Goal: Task Accomplishment & Management: Manage account settings

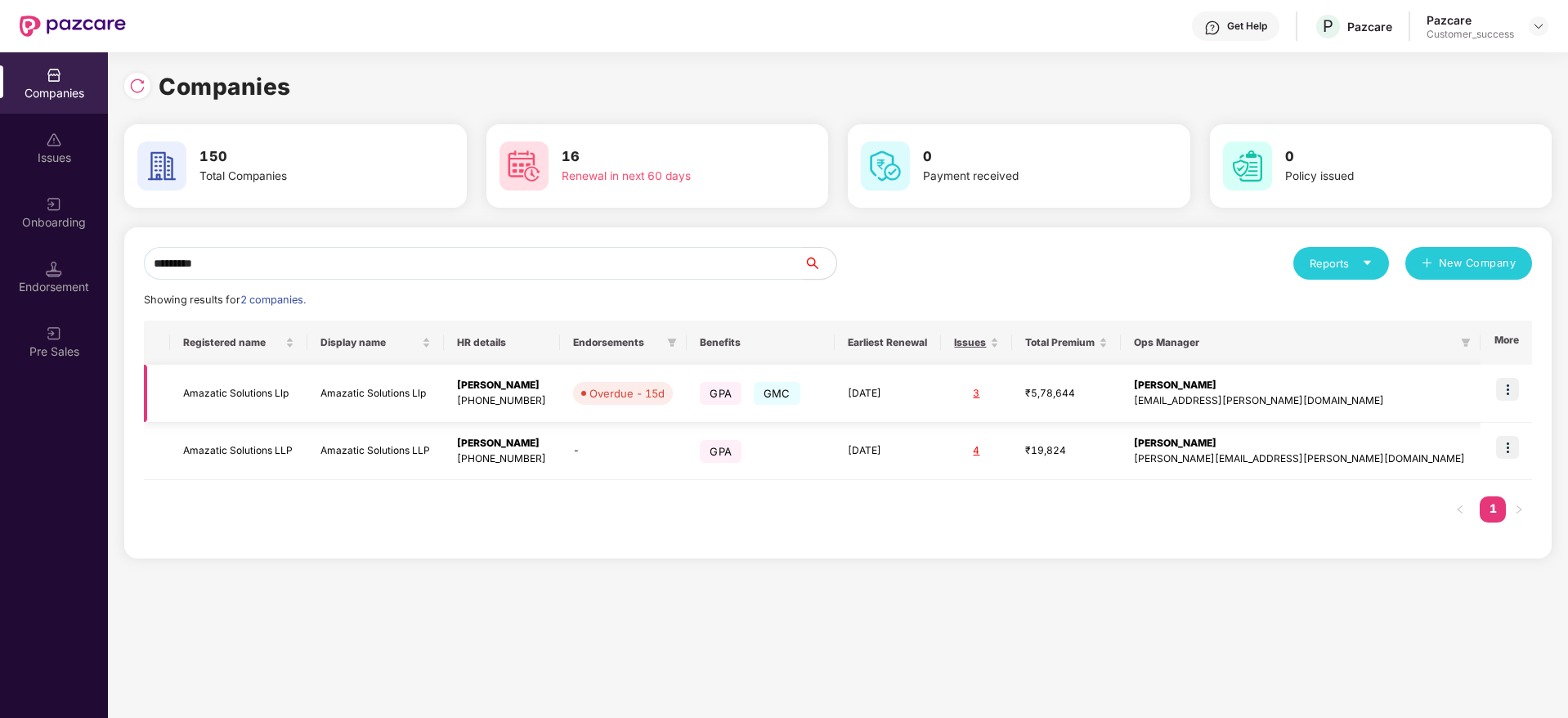
type input "********"
click at [1516, 372] on td at bounding box center [1506, 393] width 52 height 58
click at [1513, 386] on img at bounding box center [1507, 388] width 23 height 23
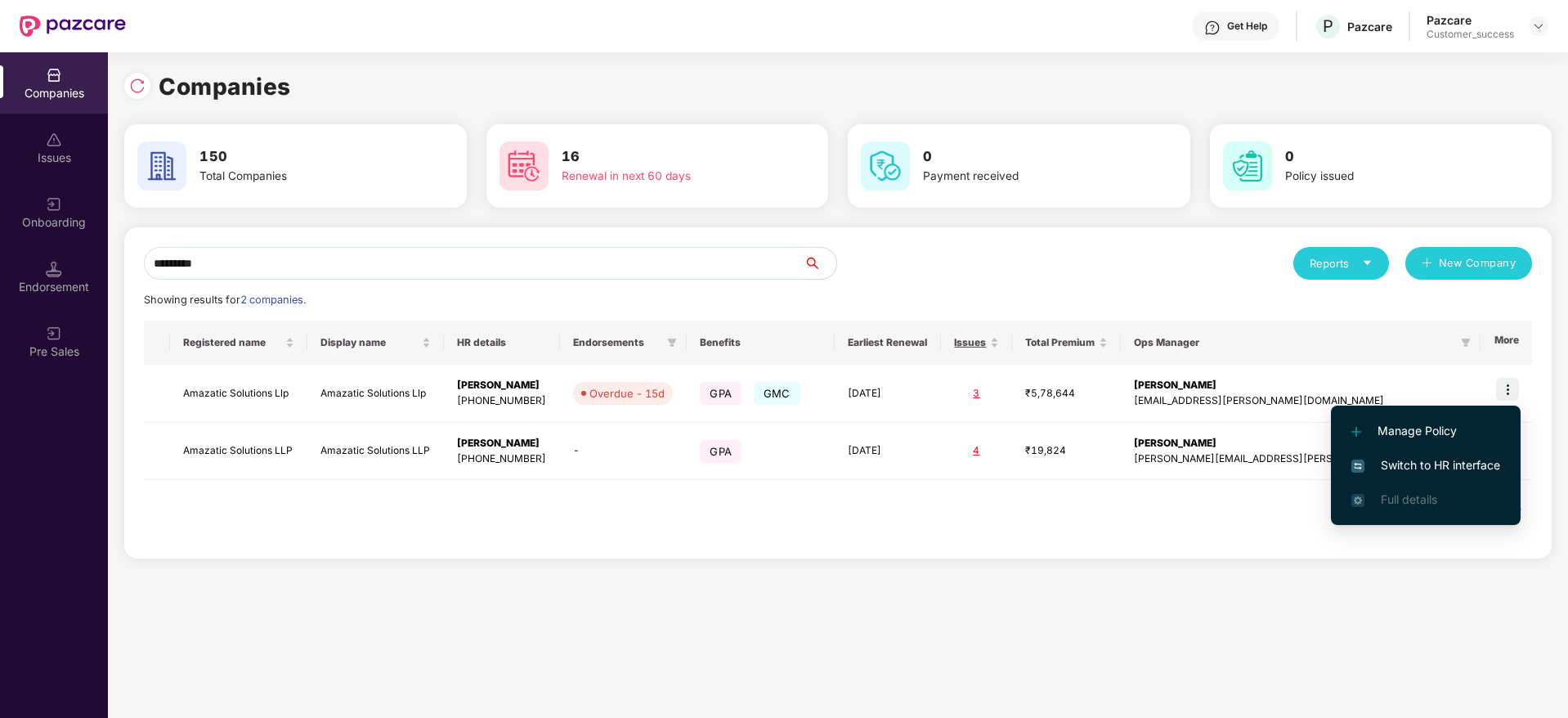
click at [1488, 450] on li "Switch to HR interface" at bounding box center [1425, 465] width 190 height 34
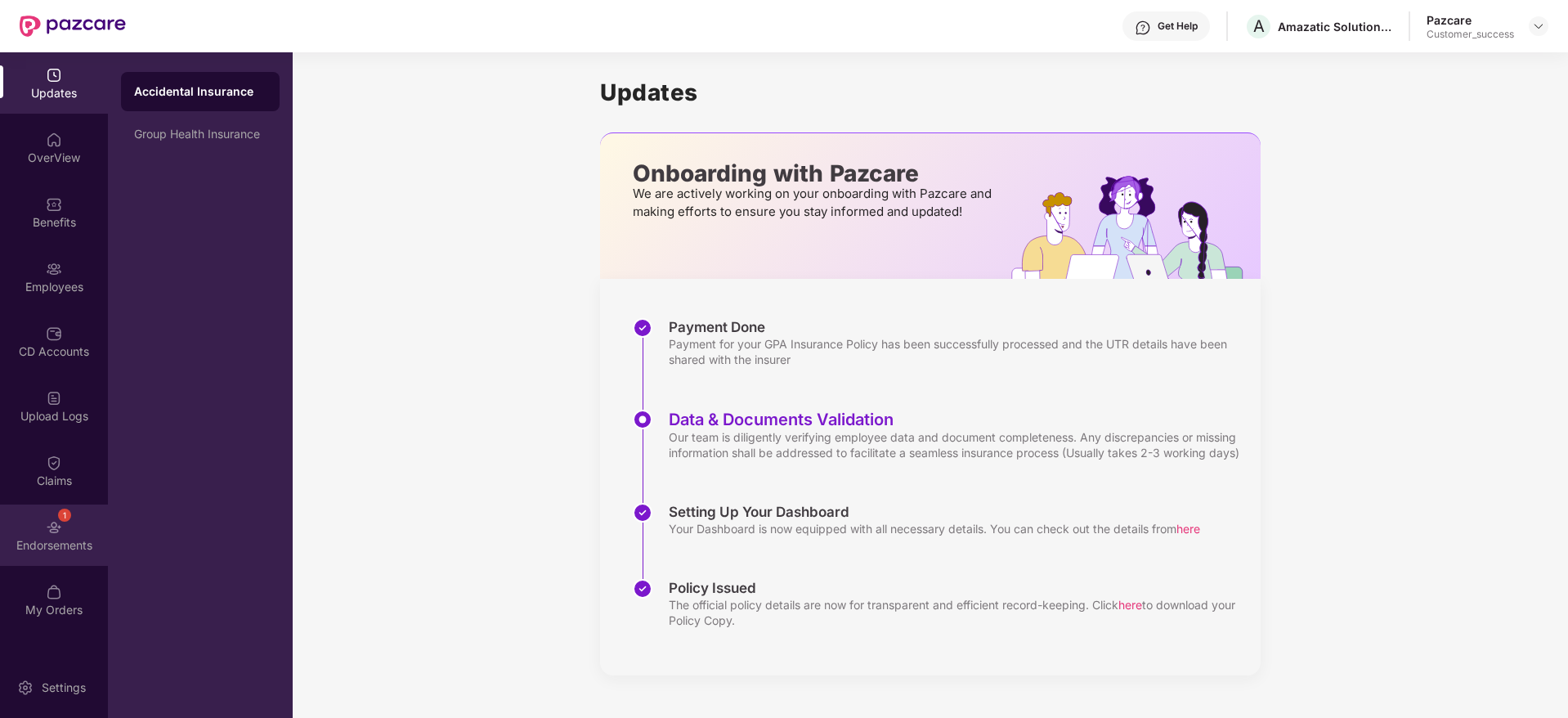
click at [55, 538] on div "Endorsements" at bounding box center [54, 545] width 108 height 16
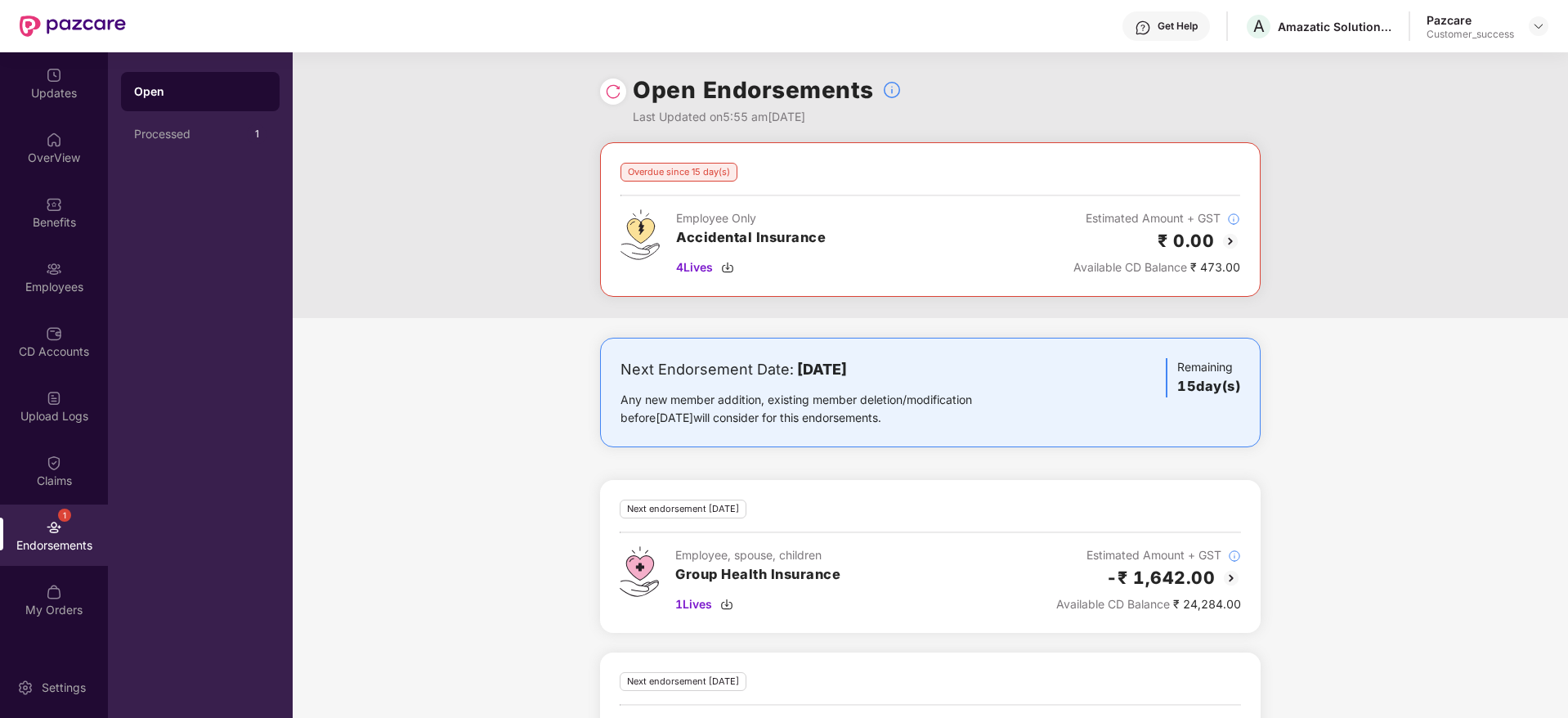
click at [1231, 242] on img at bounding box center [1231, 242] width 20 height 20
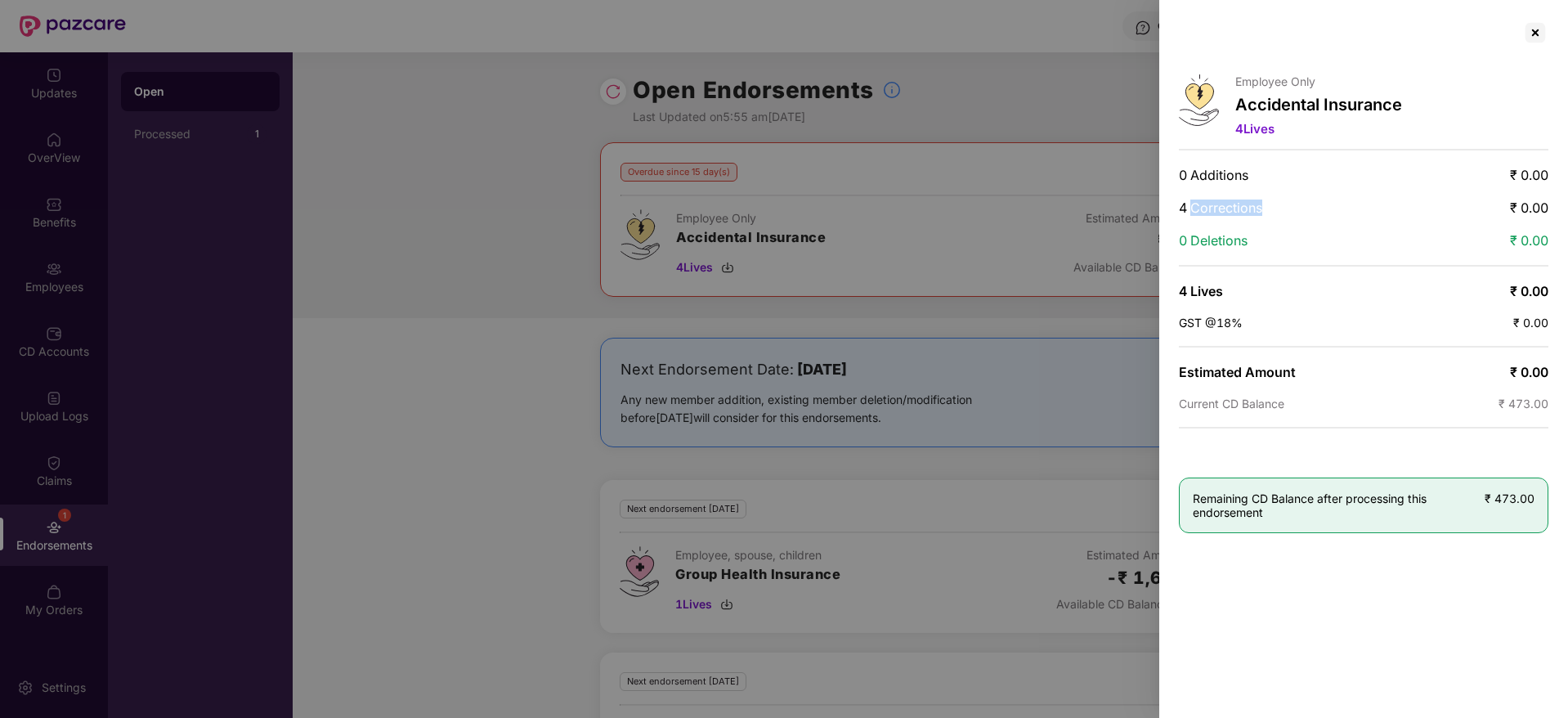
drag, startPoint x: 1192, startPoint y: 203, endPoint x: 1469, endPoint y: 143, distance: 283.4
click at [1390, 195] on div "Employee Only Accidental Insurance 4 Lives 0 Additions ₹ 0.00 4 Corrections ₹ 0…" at bounding box center [1362, 359] width 408 height 718
click at [1537, 33] on div at bounding box center [1535, 33] width 26 height 26
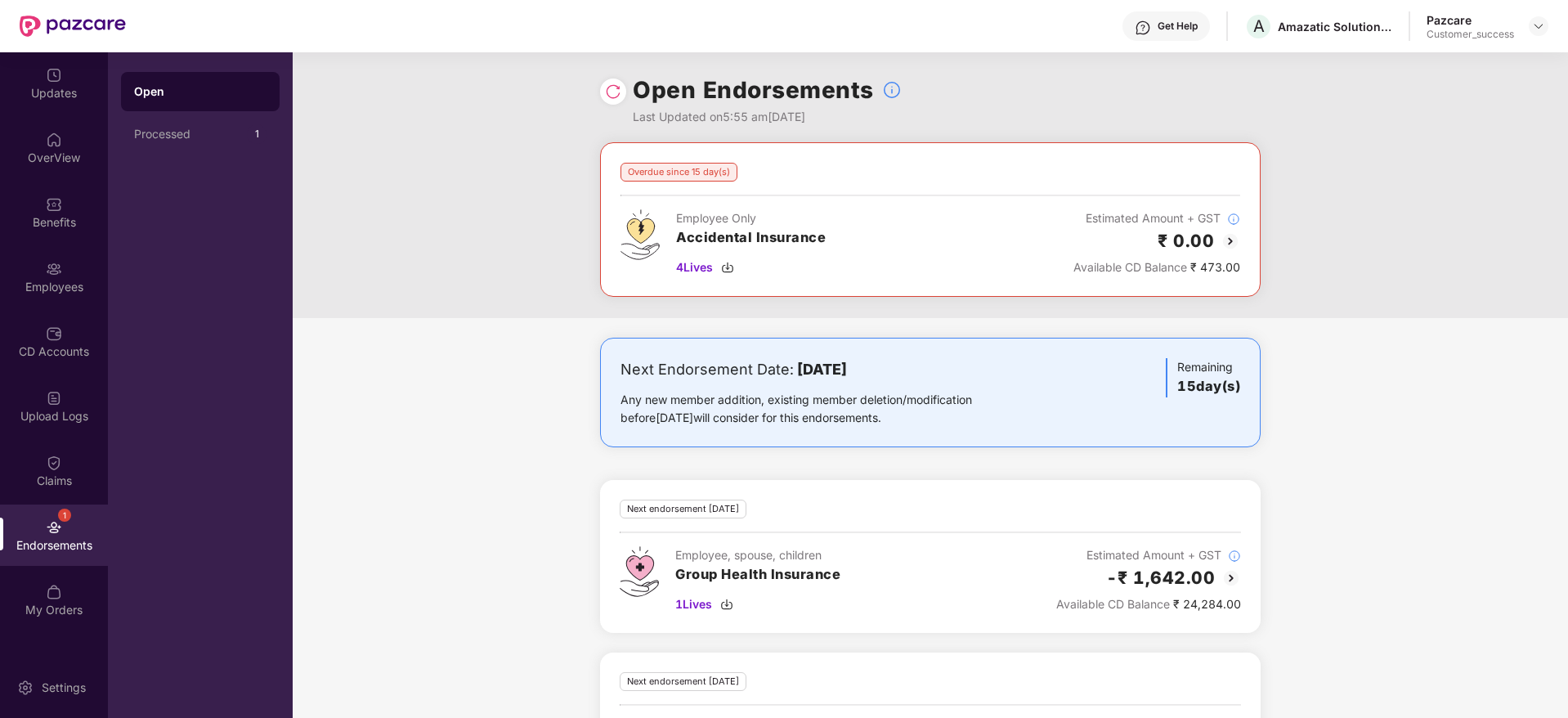
scroll to position [107, 0]
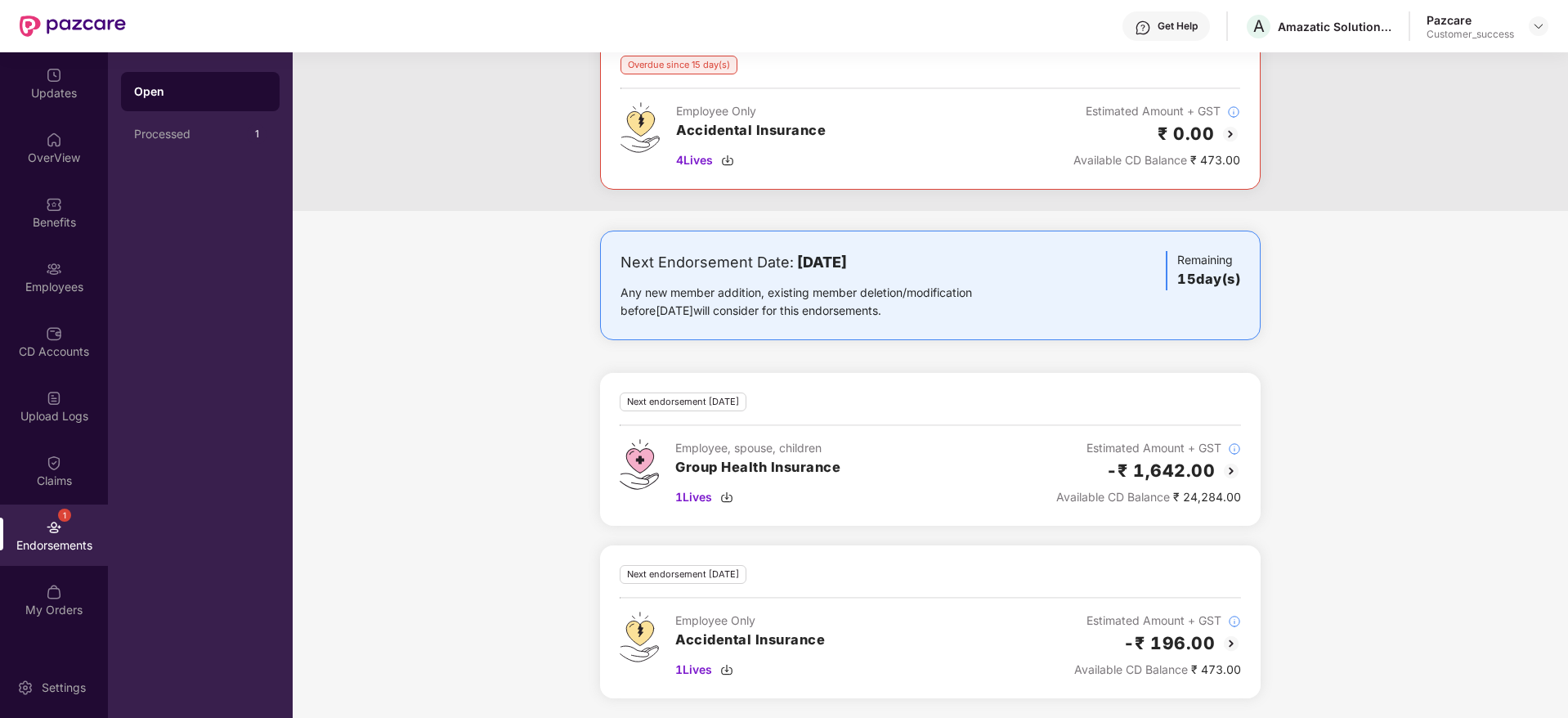
click at [1083, 411] on div "Next Endorsement Date: [DATE] Any new member addition, existing member deletion…" at bounding box center [930, 474] width 1276 height 487
click at [628, 76] on div "Overdue since 15 day(s) Employee Only Accidental Insurance 4 Lives Estimated Am…" at bounding box center [930, 113] width 620 height 114
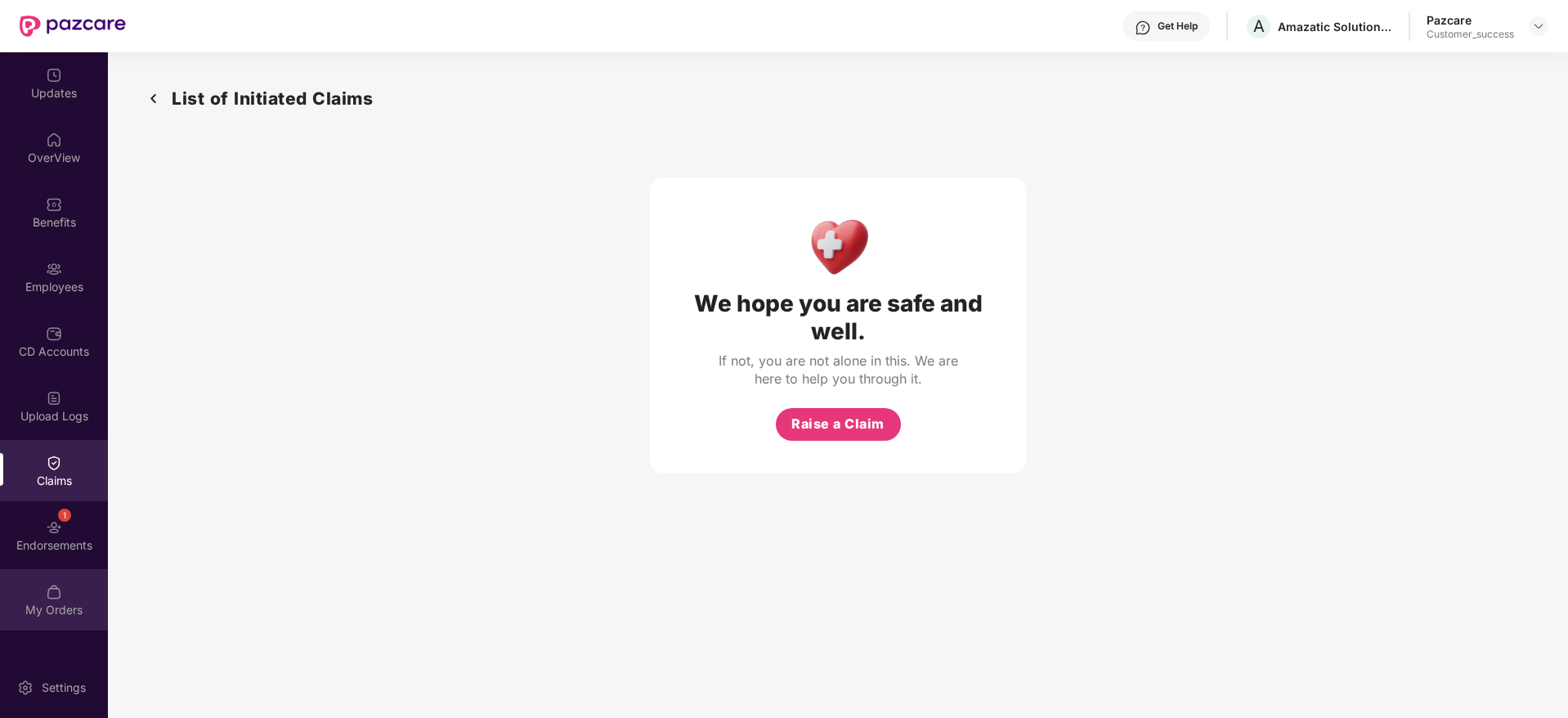
click at [75, 571] on div "My Orders" at bounding box center [54, 599] width 108 height 61
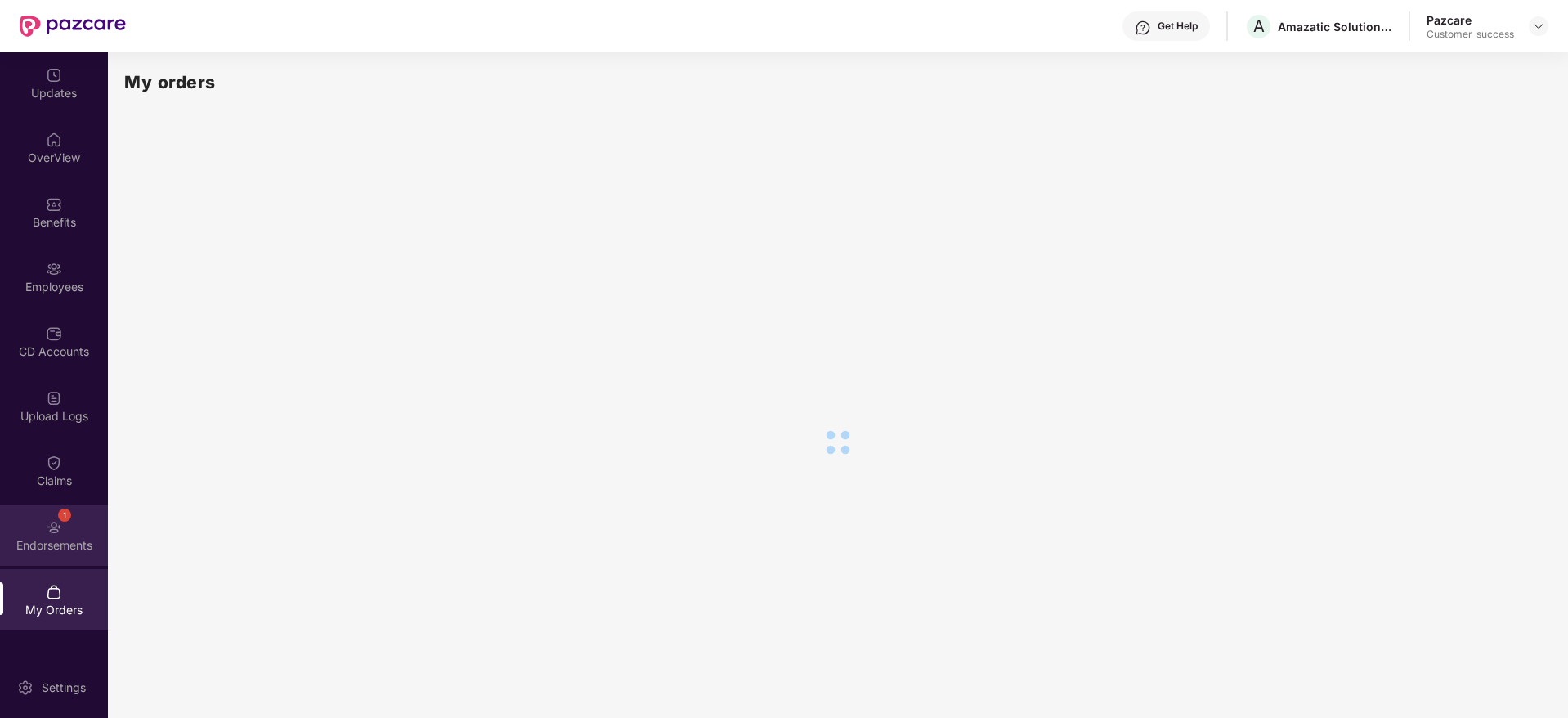
click at [70, 547] on div "Endorsements" at bounding box center [54, 545] width 108 height 16
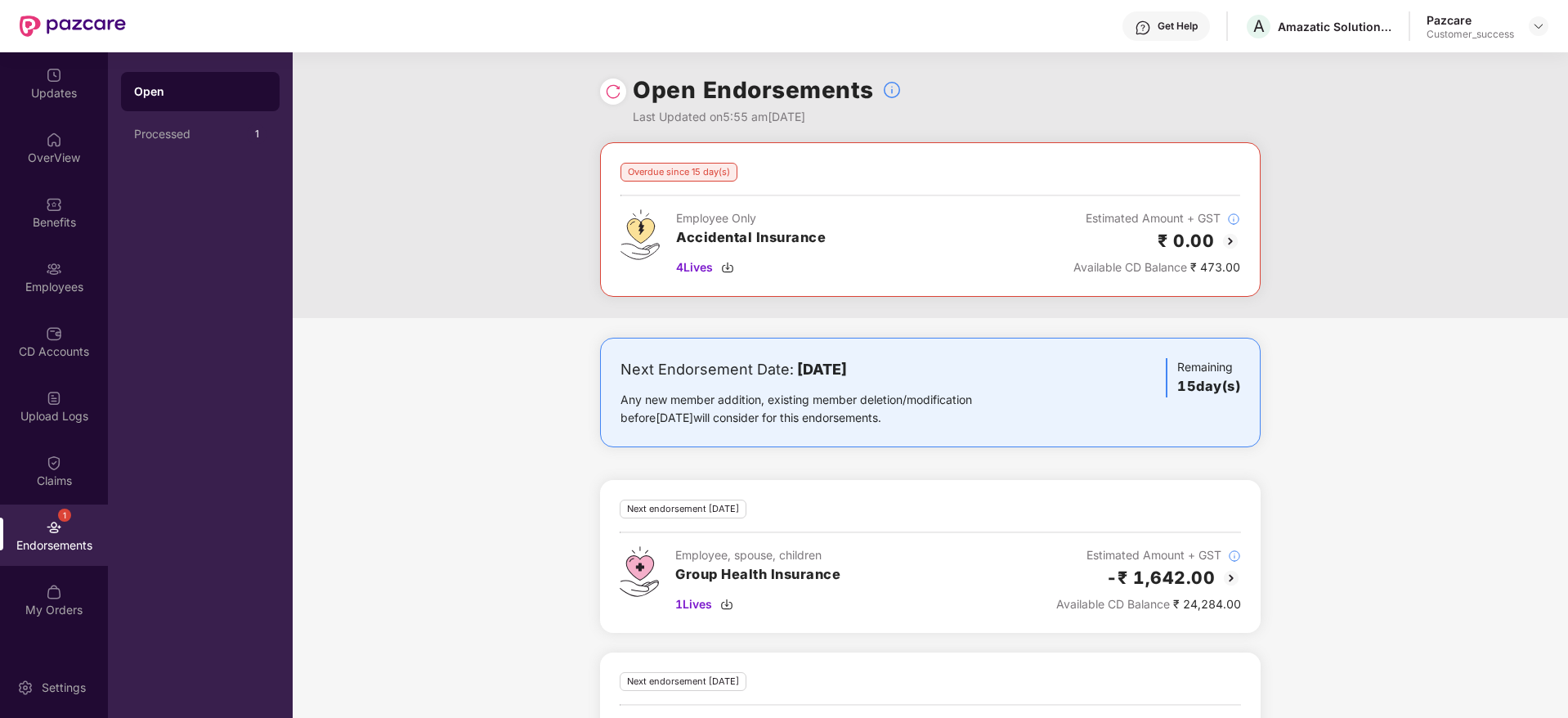
drag, startPoint x: 1001, startPoint y: 423, endPoint x: 693, endPoint y: 359, distance: 314.6
click at [693, 359] on div "Next Endorsement Date: [DATE] Any new member addition, existing member deletion…" at bounding box center [822, 392] width 403 height 69
click at [693, 359] on div "Next Endorsement Date: [DATE]" at bounding box center [822, 369] width 403 height 23
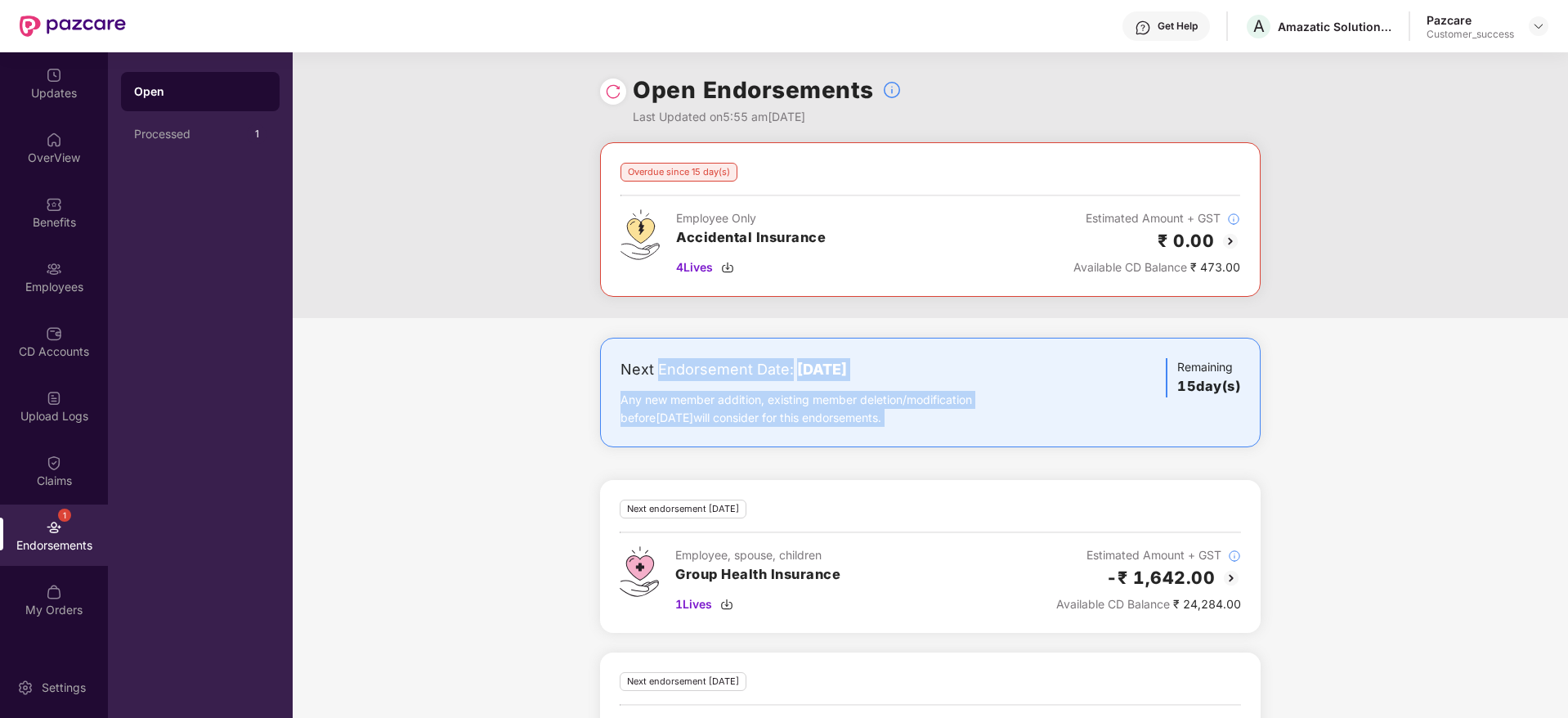
drag, startPoint x: 926, startPoint y: 408, endPoint x: 955, endPoint y: 413, distance: 29.4
click at [955, 413] on div "Next Endorsement Date: [DATE] Any new member addition, existing member deletion…" at bounding box center [822, 392] width 403 height 69
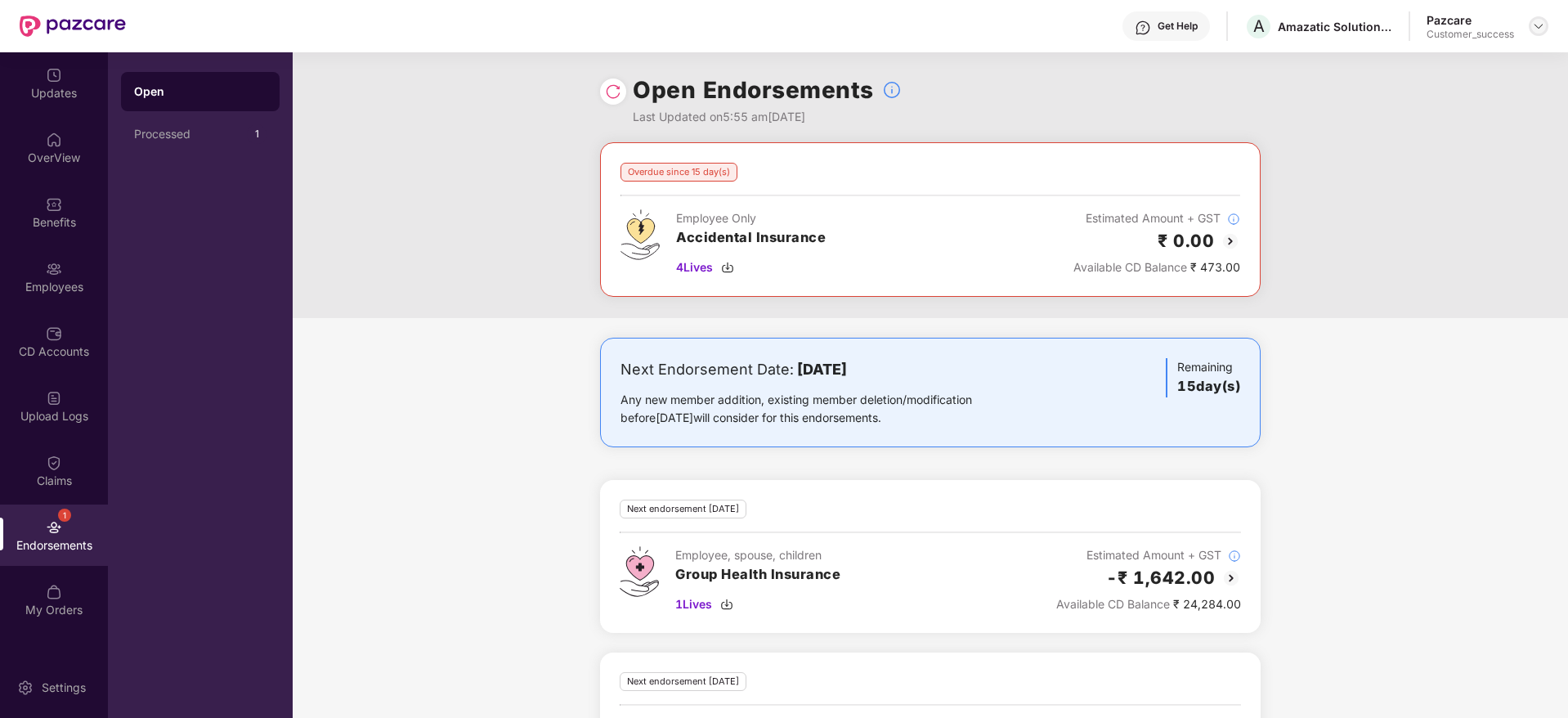
click at [1535, 17] on div at bounding box center [1538, 26] width 20 height 20
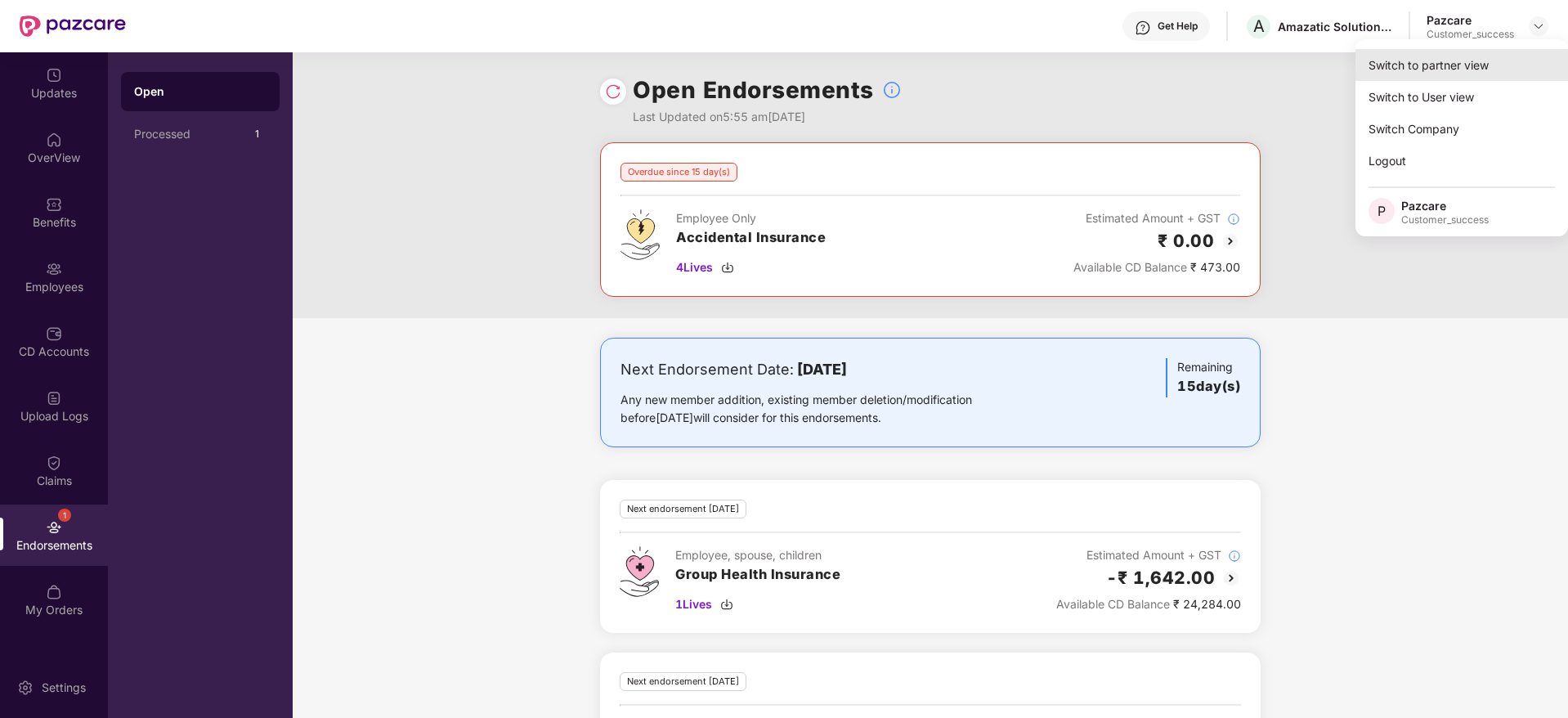
click at [1501, 66] on div "Switch to partner view" at bounding box center [1461, 65] width 213 height 32
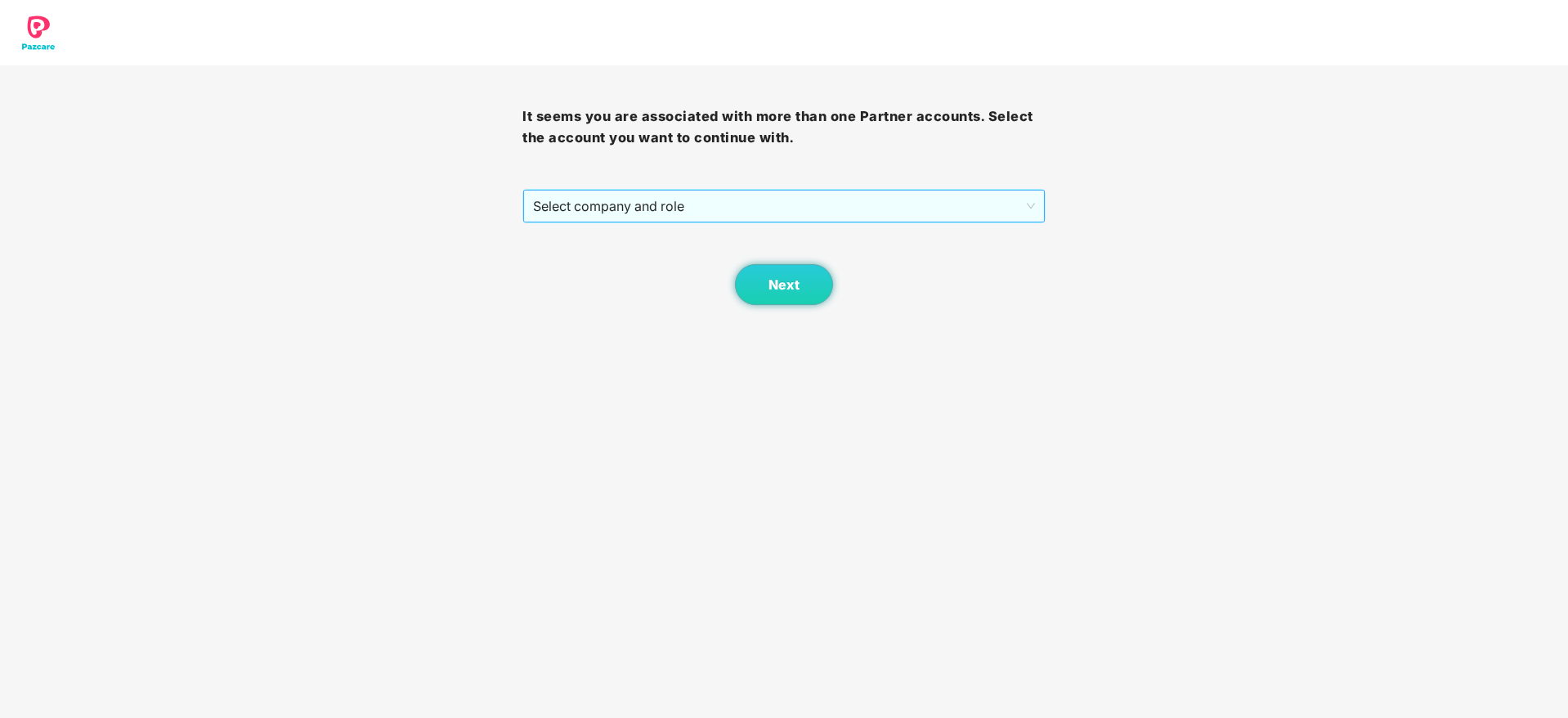
click at [903, 206] on span "Select company and role" at bounding box center [784, 206] width 501 height 31
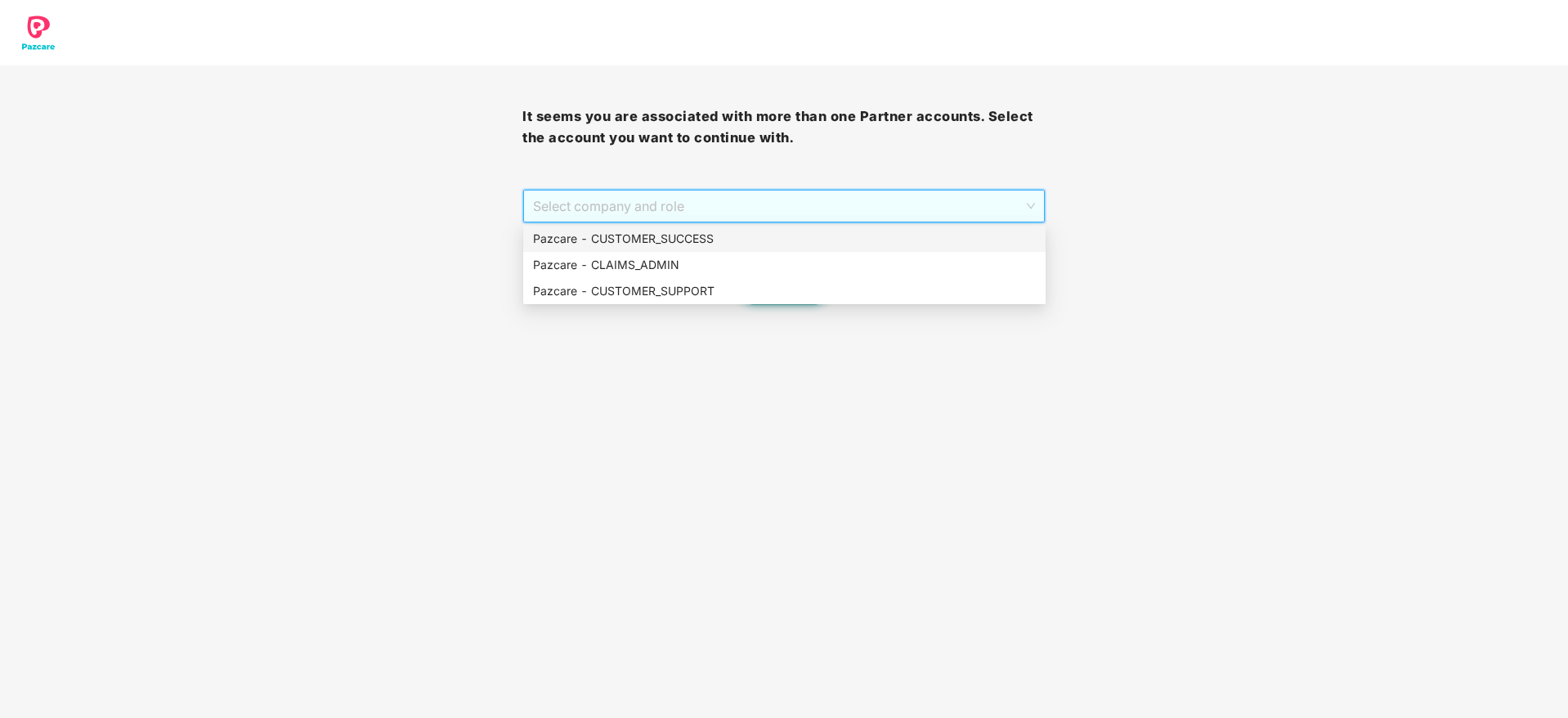
click at [897, 245] on div "Pazcare - CUSTOMER_SUCCESS" at bounding box center [784, 239] width 503 height 18
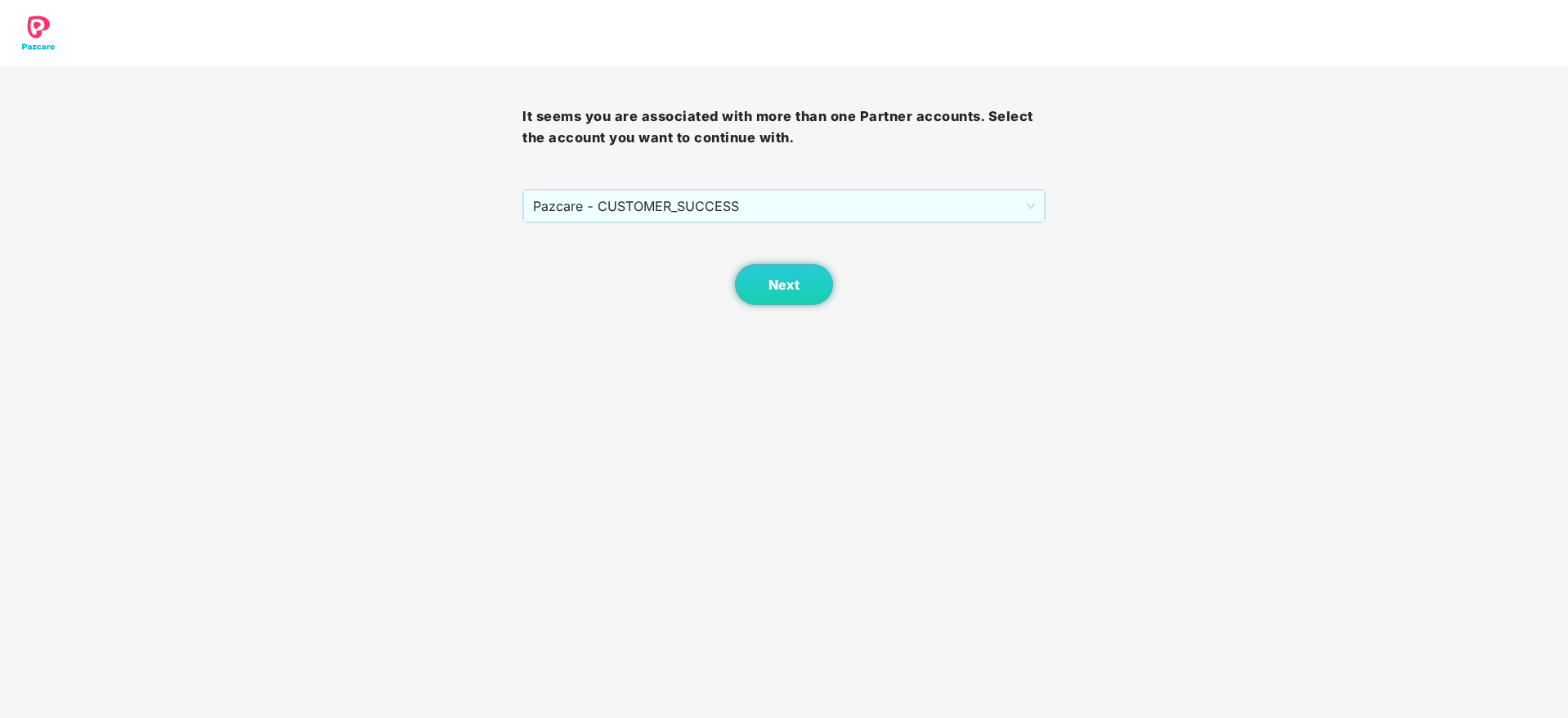
click at [833, 283] on div "Next" at bounding box center [783, 265] width 522 height 82
click at [799, 288] on button "Next" at bounding box center [784, 285] width 98 height 41
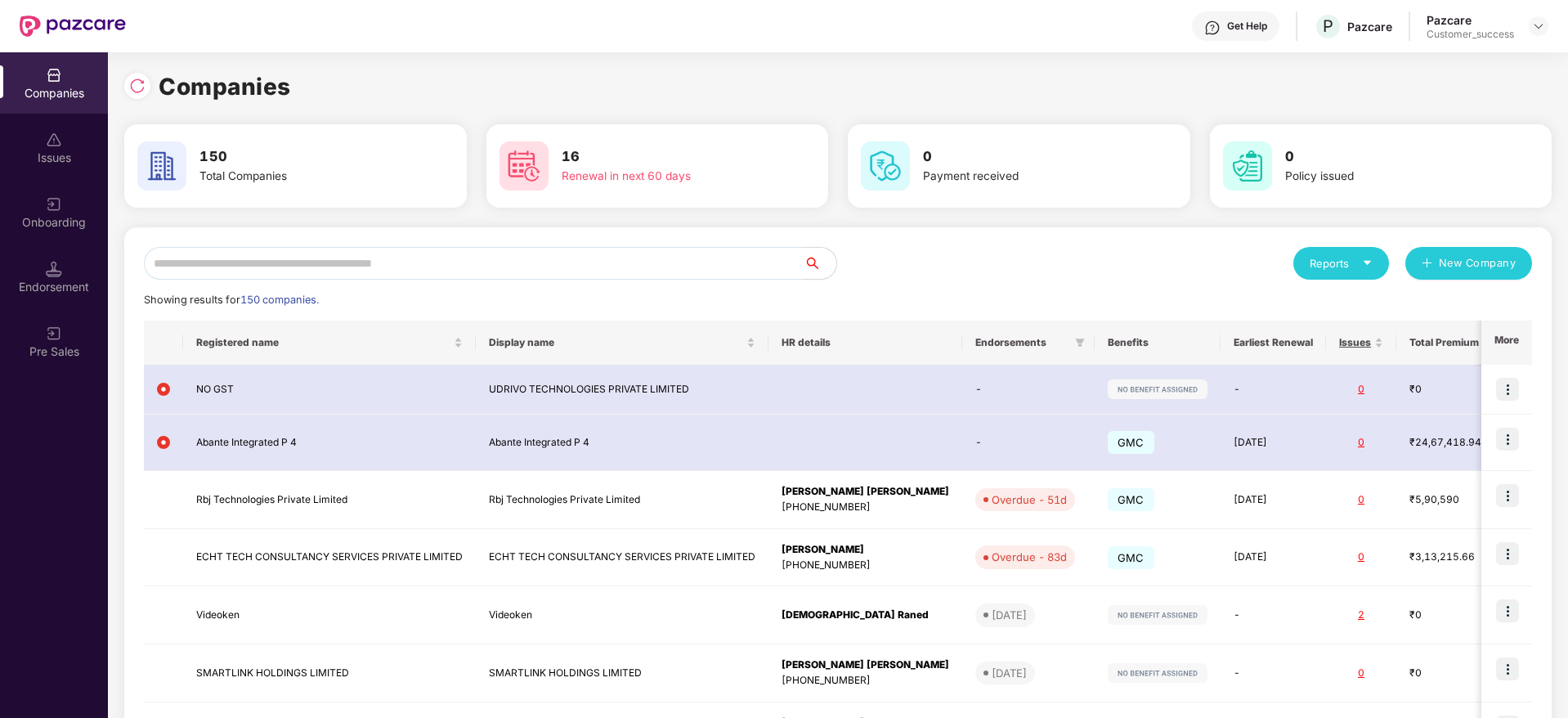
click at [689, 275] on input "text" at bounding box center [473, 263] width 660 height 33
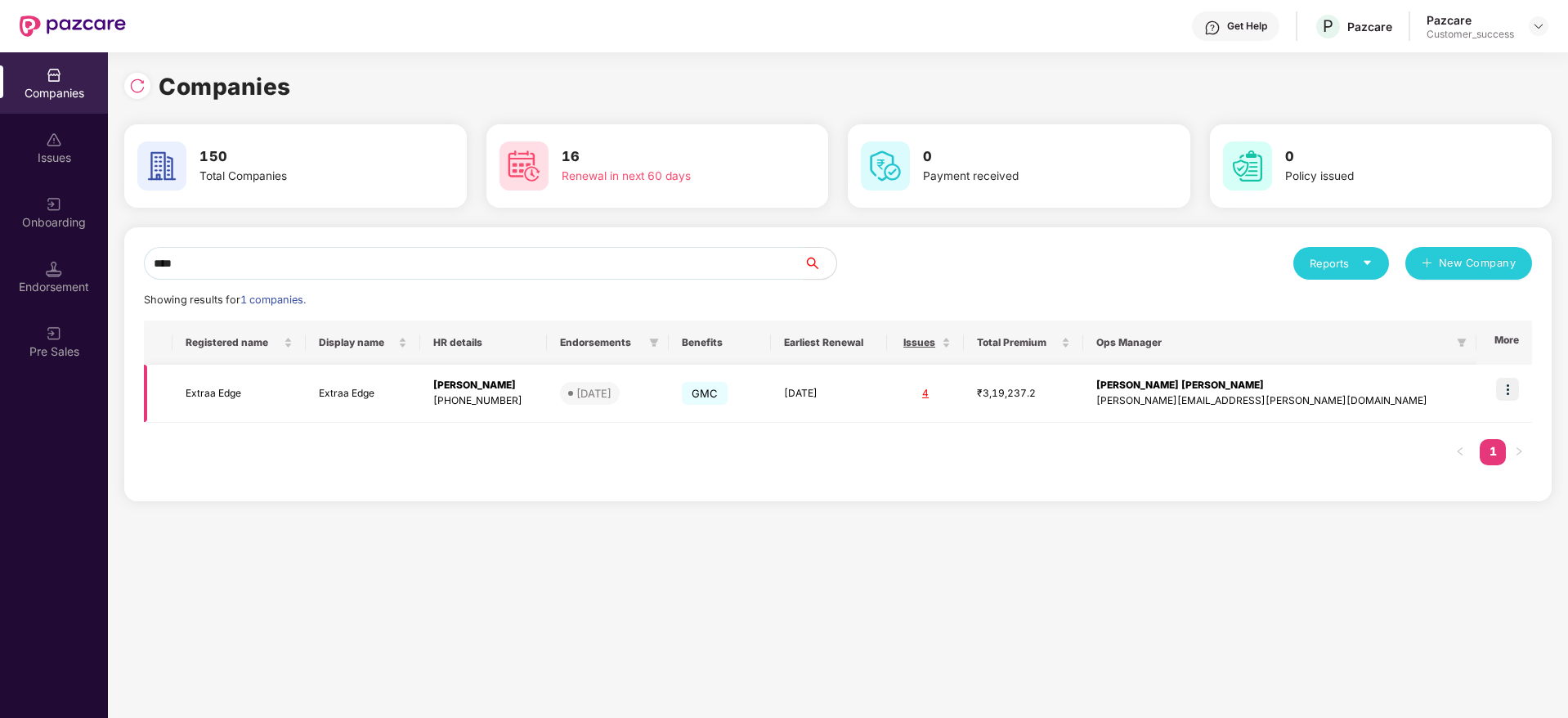
type input "****"
click at [1510, 395] on img at bounding box center [1507, 388] width 23 height 23
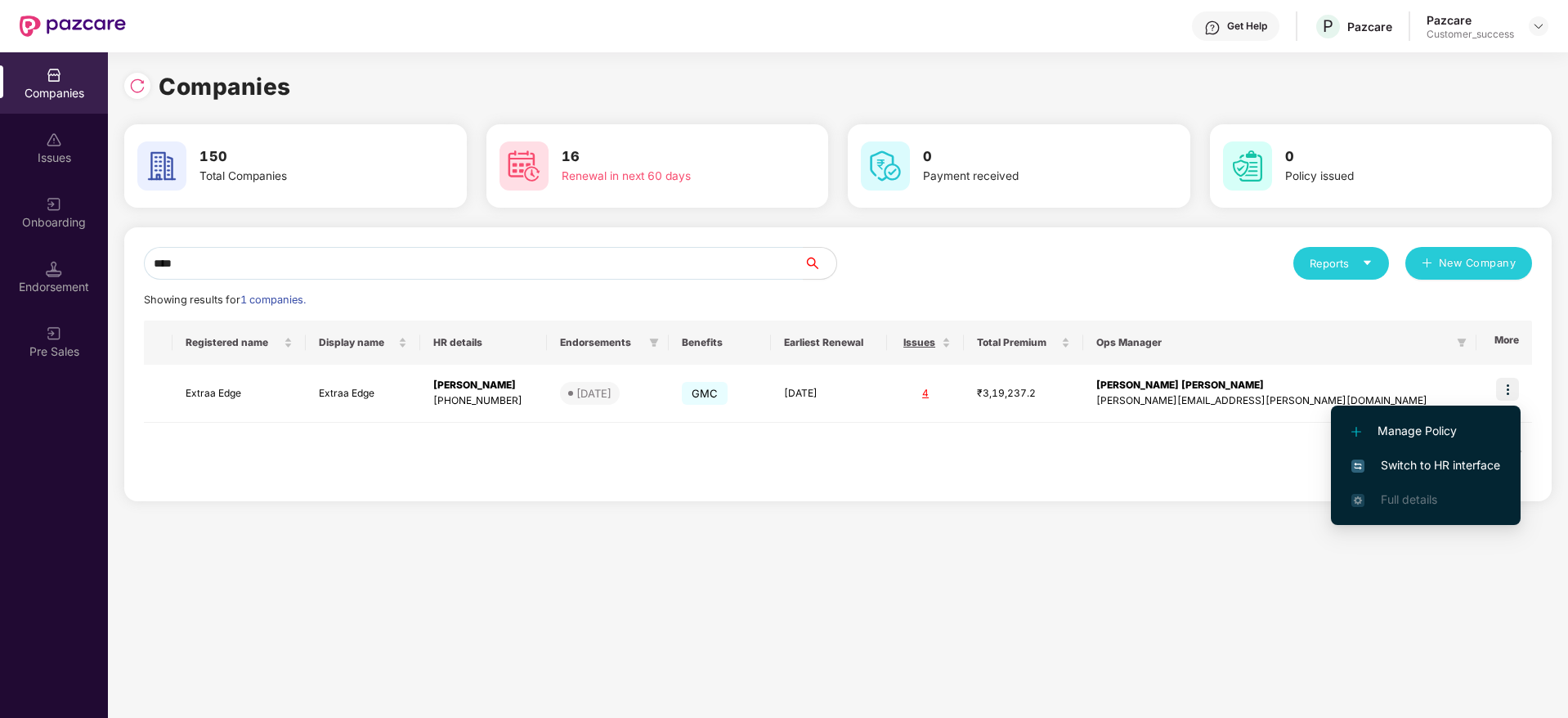
click at [1492, 461] on span "Switch to HR interface" at bounding box center [1425, 465] width 149 height 18
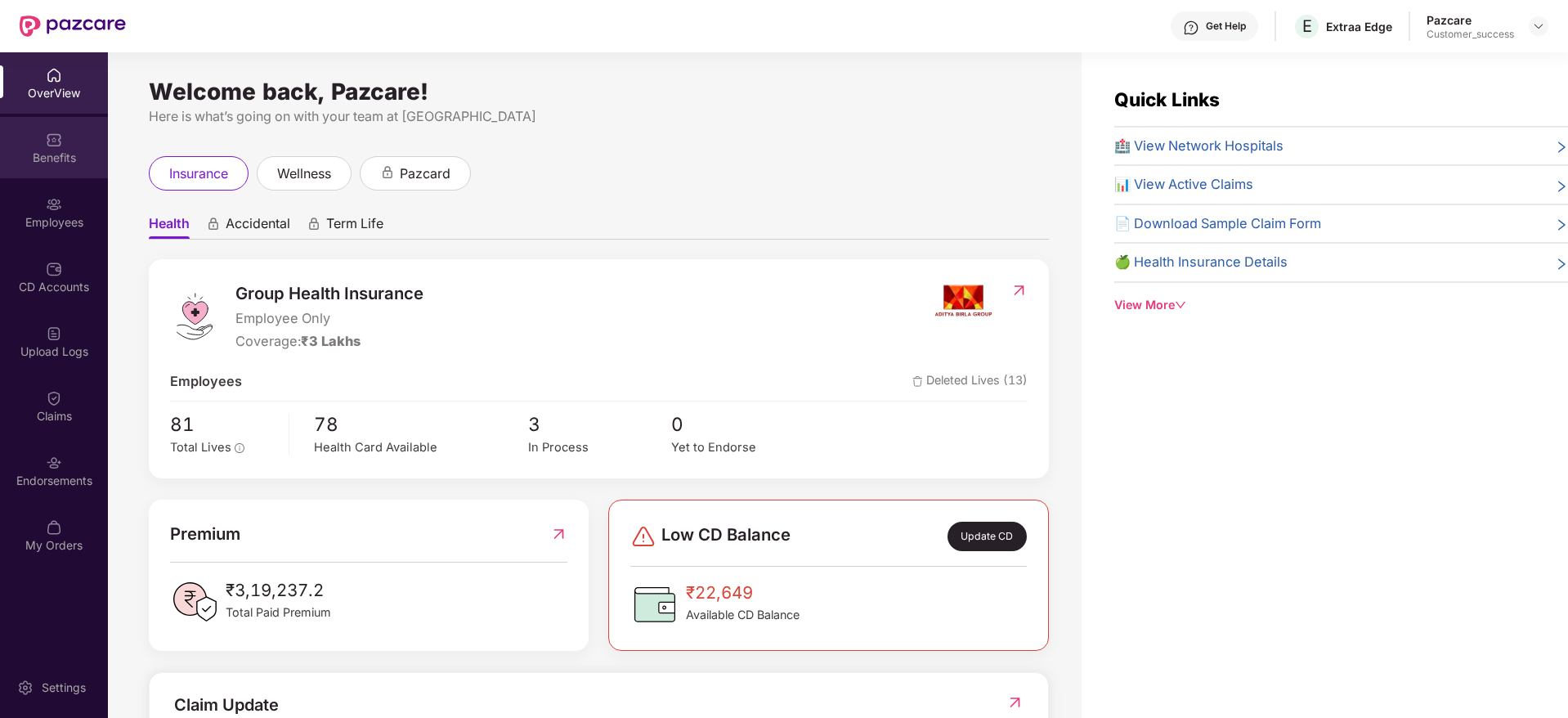
click at [52, 163] on div "Benefits" at bounding box center [54, 158] width 108 height 16
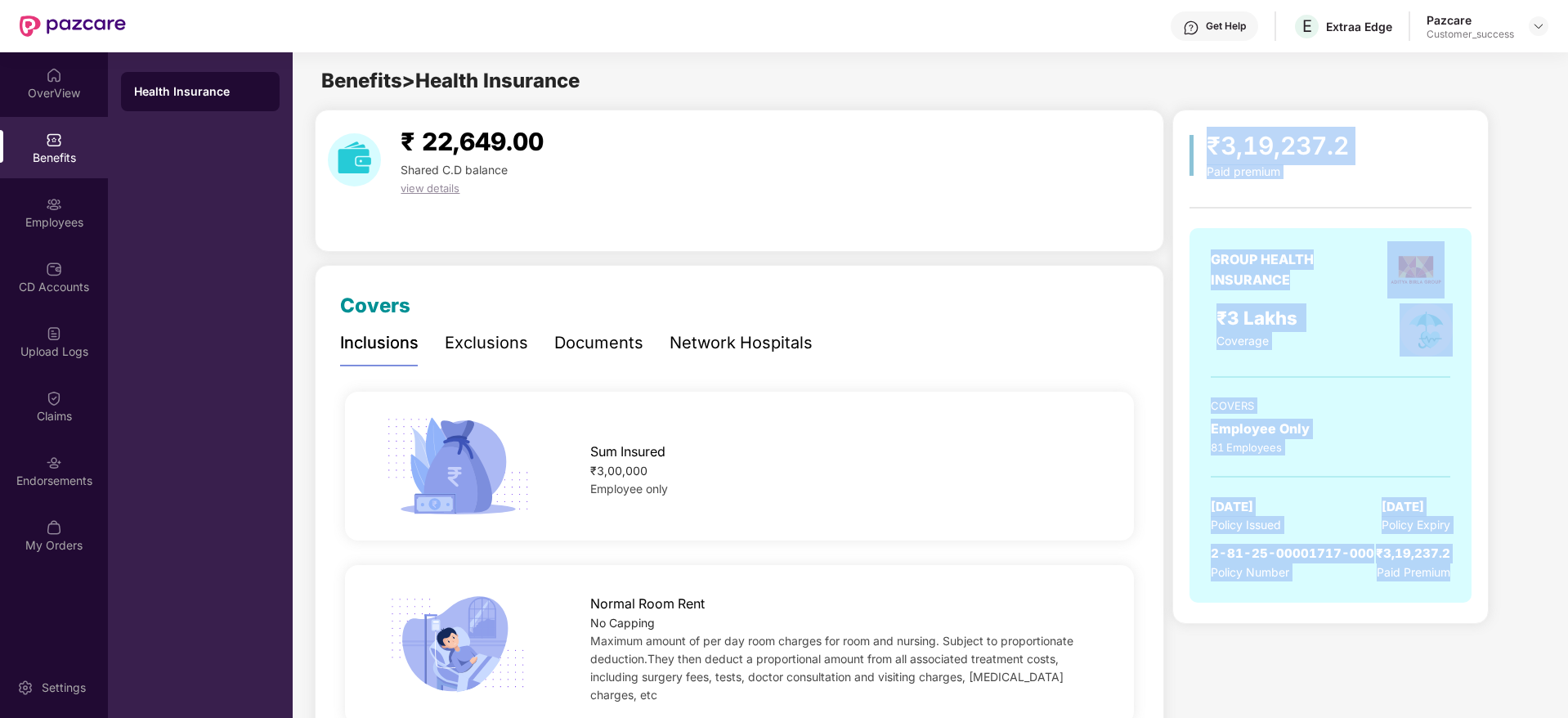
drag, startPoint x: 1460, startPoint y: 597, endPoint x: 1173, endPoint y: 103, distance: 571.3
drag, startPoint x: 1173, startPoint y: 103, endPoint x: 1490, endPoint y: 616, distance: 603.0
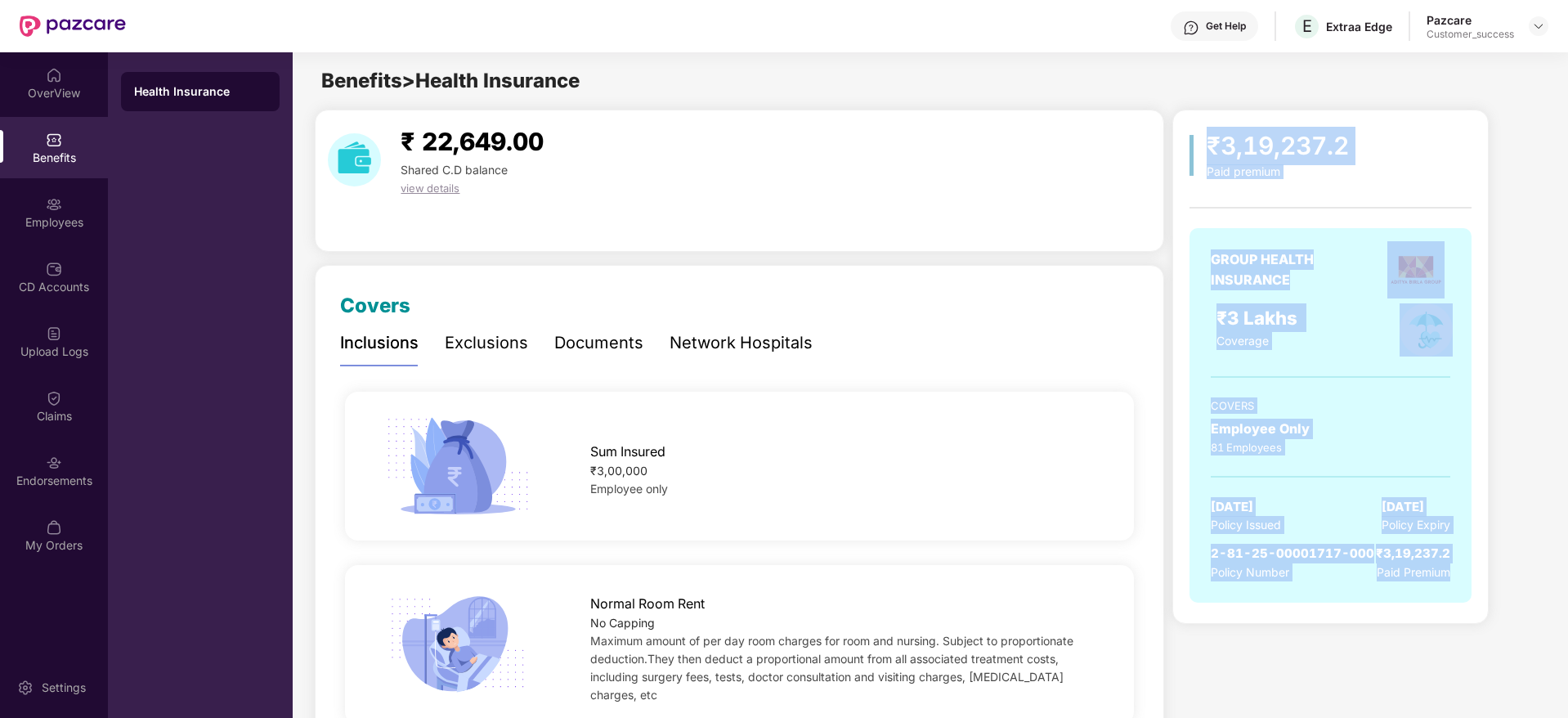
click at [1490, 616] on div "₹3,19,237.2 Paid premium GROUP HEALTH INSURANCE ₹3 Lakhs Coverage COVERS Employ…" at bounding box center [1357, 366] width 371 height 514
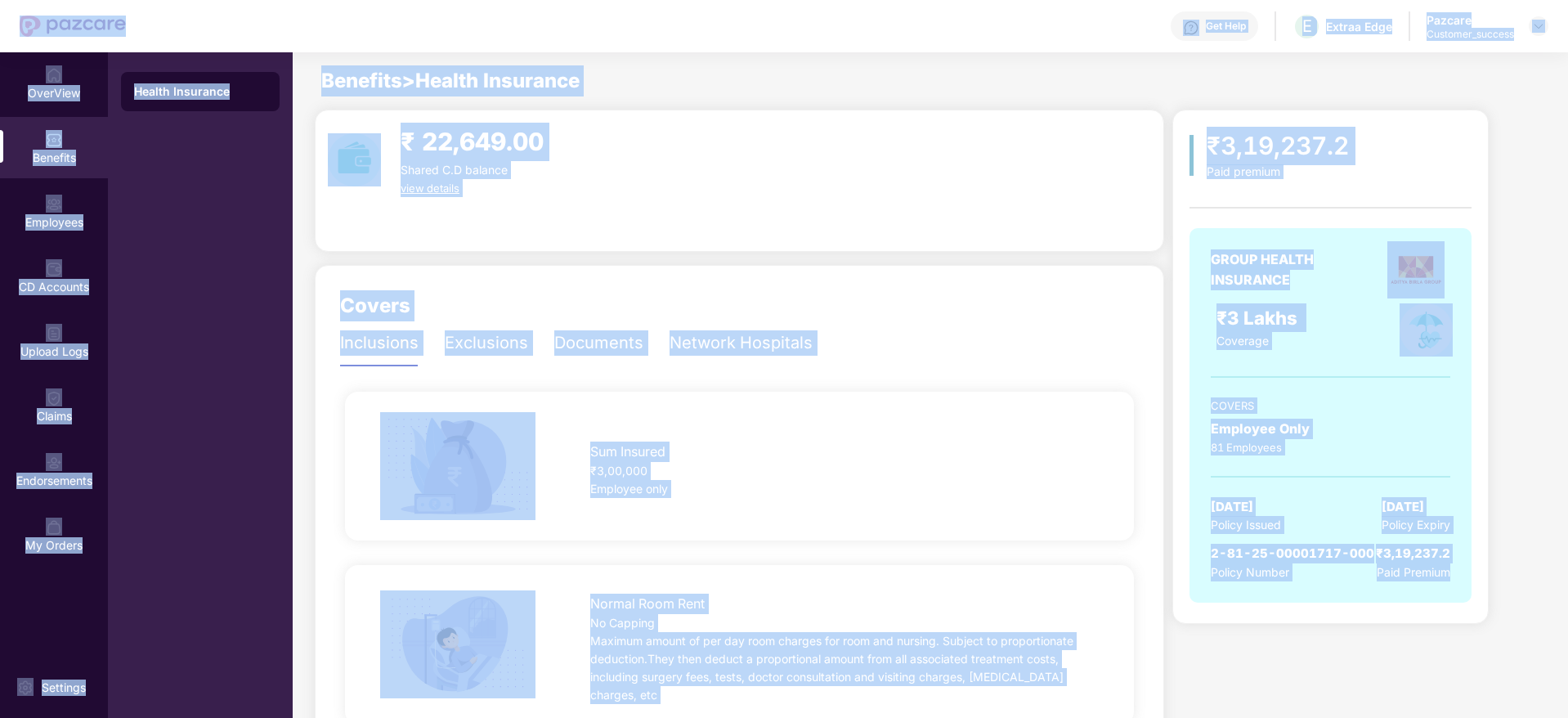
drag, startPoint x: 1490, startPoint y: 616, endPoint x: 0, endPoint y: 29, distance: 1601.5
click at [0, 29] on div "Get Help E Extraa Edge Pazcare Customer_success OverView Benefits Employees CD …" at bounding box center [784, 359] width 1568 height 718
click at [0, 29] on header "Get Help E Extraa Edge Pazcare Customer_success" at bounding box center [784, 26] width 1568 height 52
drag, startPoint x: 0, startPoint y: 29, endPoint x: 1569, endPoint y: 624, distance: 1678.0
click at [1567, 624] on html "Get Help E Extraa Edge Pazcare Customer_success OverView Benefits Employees CD …" at bounding box center [784, 359] width 1568 height 718
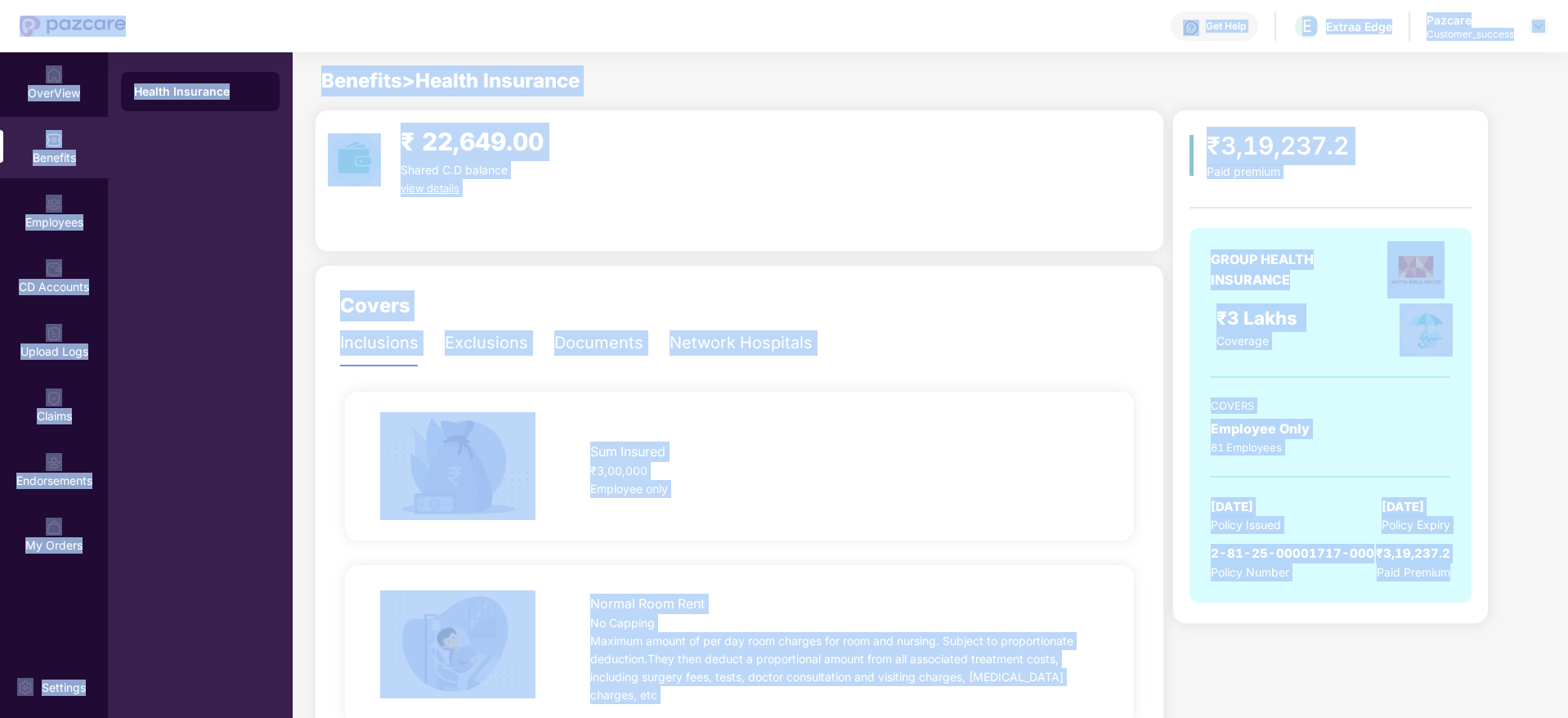
click at [1499, 598] on div "₹3,19,237.2 Paid premium GROUP HEALTH INSURANCE ₹3 Lakhs Coverage COVERS Employ…" at bounding box center [1357, 366] width 371 height 514
drag, startPoint x: 1489, startPoint y: 598, endPoint x: 0, endPoint y: -11, distance: 1608.7
click at [0, 0] on html "Get Help E Extraa Edge Pazcare Customer_success OverView Benefits Employees CD …" at bounding box center [784, 359] width 1568 height 718
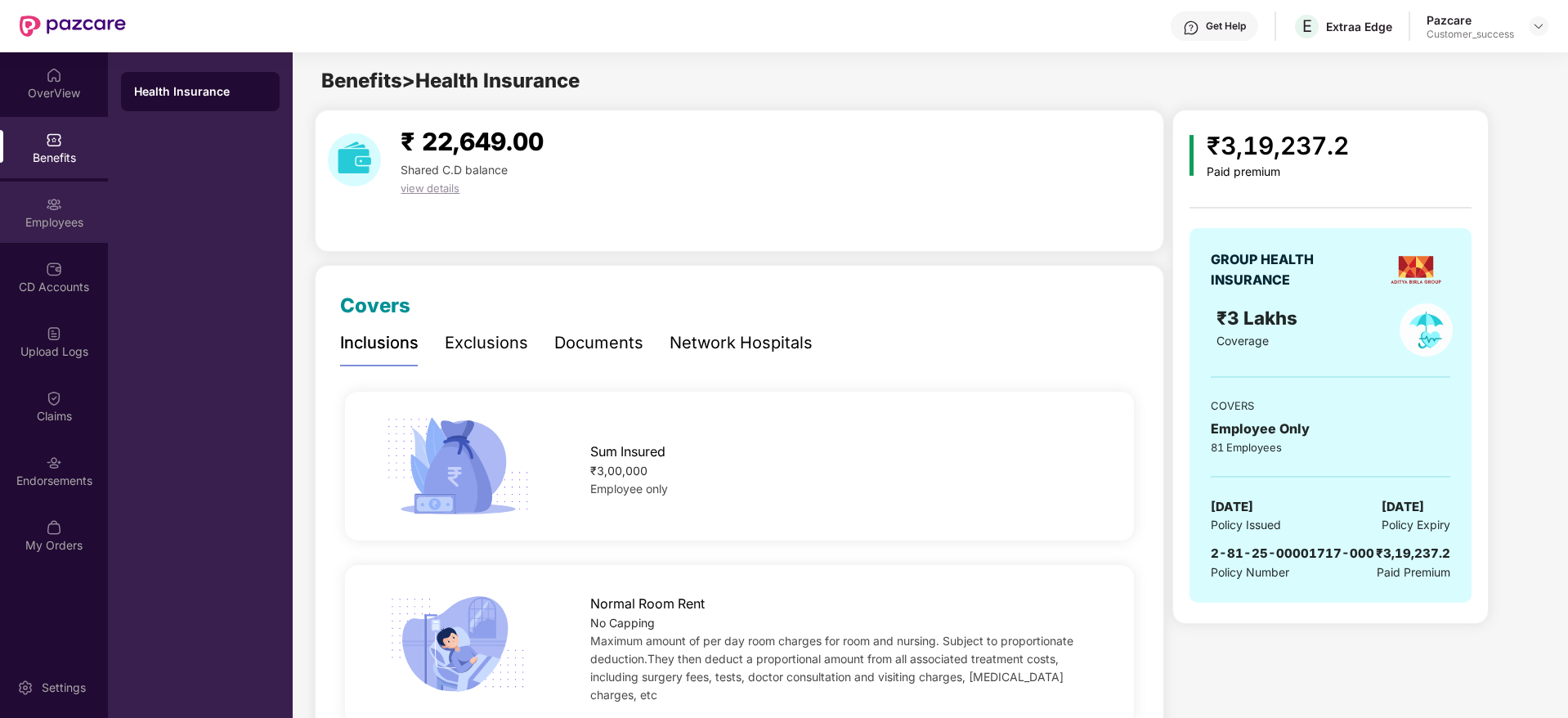
click at [66, 213] on div "Employees" at bounding box center [54, 212] width 108 height 61
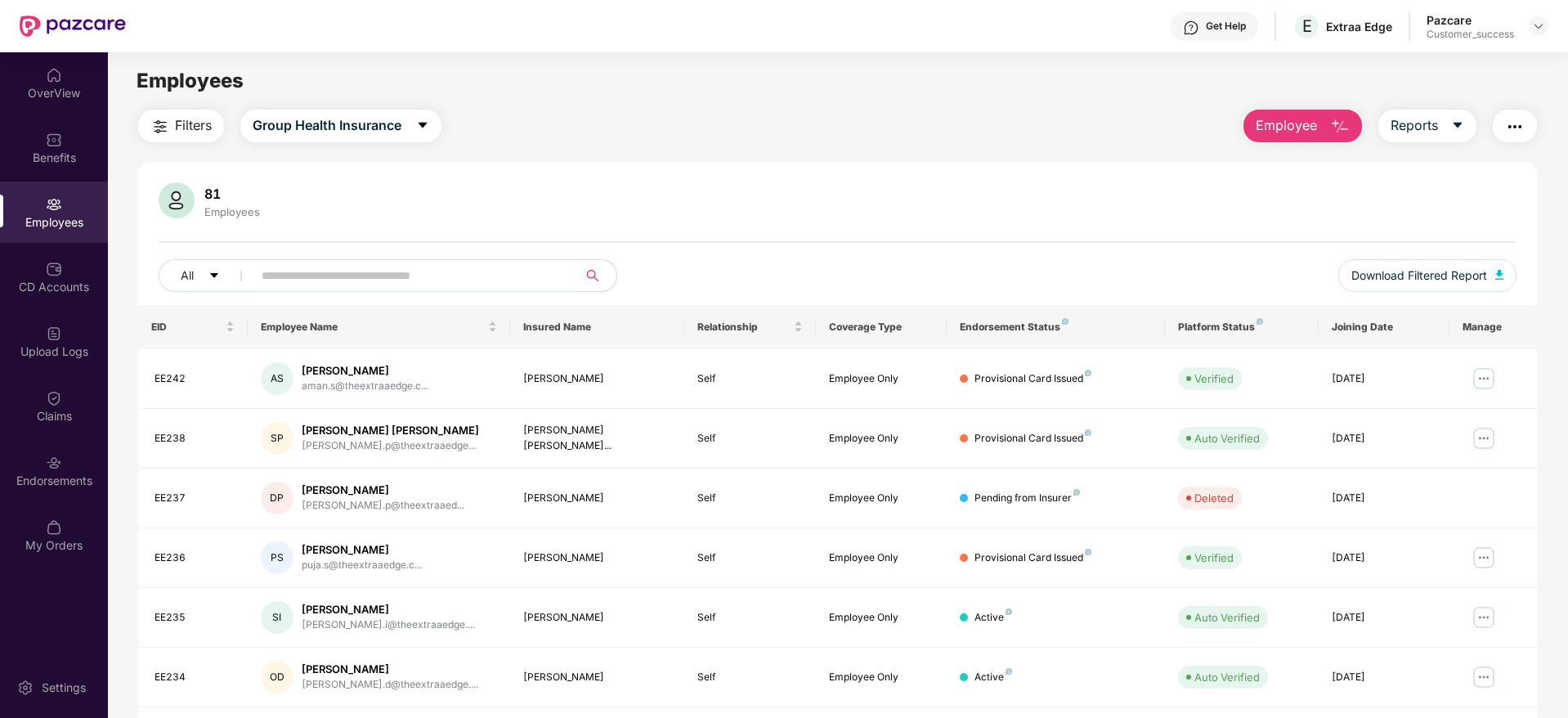
click at [444, 300] on div "All Download Filtered Report" at bounding box center [837, 283] width 1357 height 46
click at [452, 280] on input "text" at bounding box center [408, 276] width 293 height 25
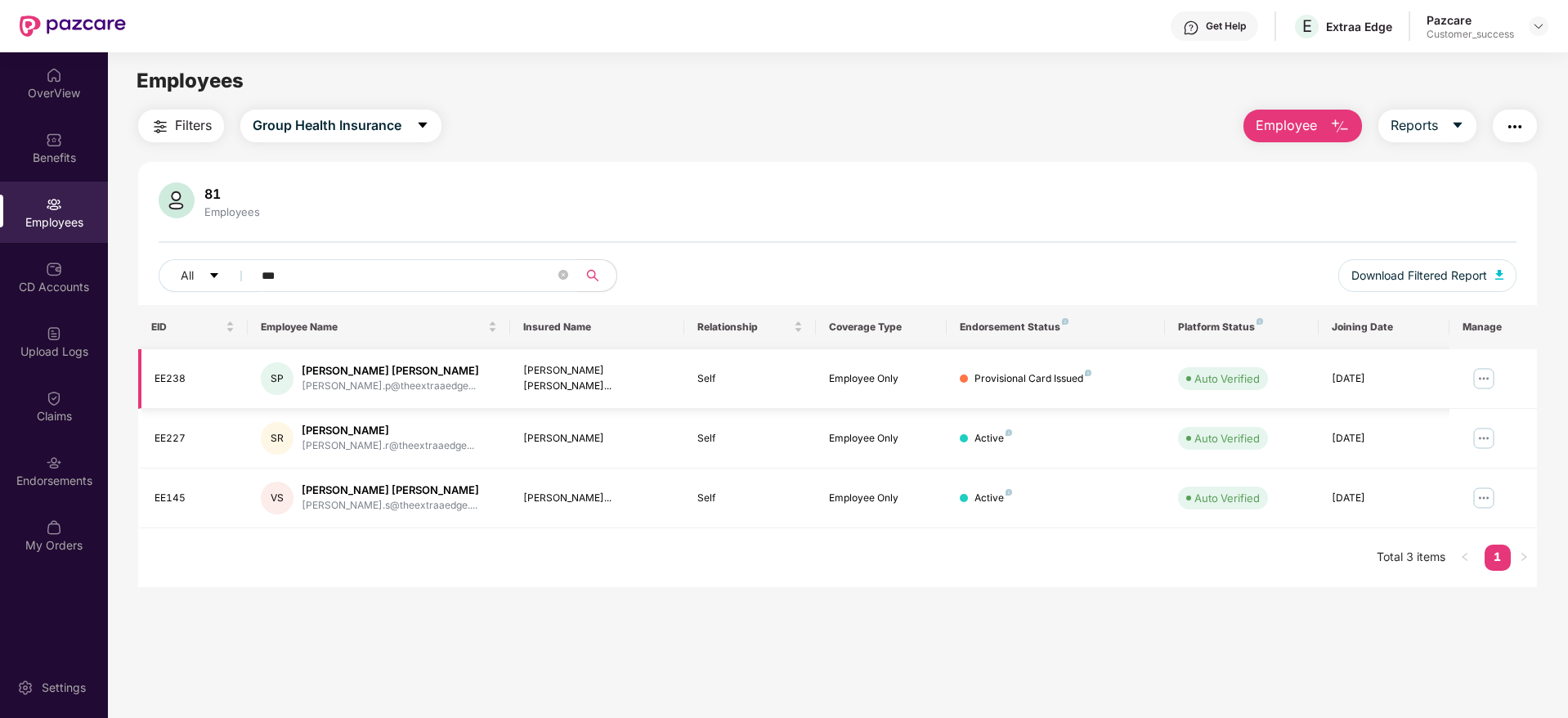
type input "***"
drag, startPoint x: 1317, startPoint y: 389, endPoint x: 123, endPoint y: 314, distance: 1196.4
click at [123, 314] on div "Filters Group Health Insurance Employee Reports 81 Employees All *** Download F…" at bounding box center [837, 349] width 1459 height 477
click at [129, 315] on div "Filters Group Health Insurance Employee Reports 81 Employees All *** Download F…" at bounding box center [837, 349] width 1459 height 477
click at [1491, 377] on img at bounding box center [1483, 378] width 26 height 26
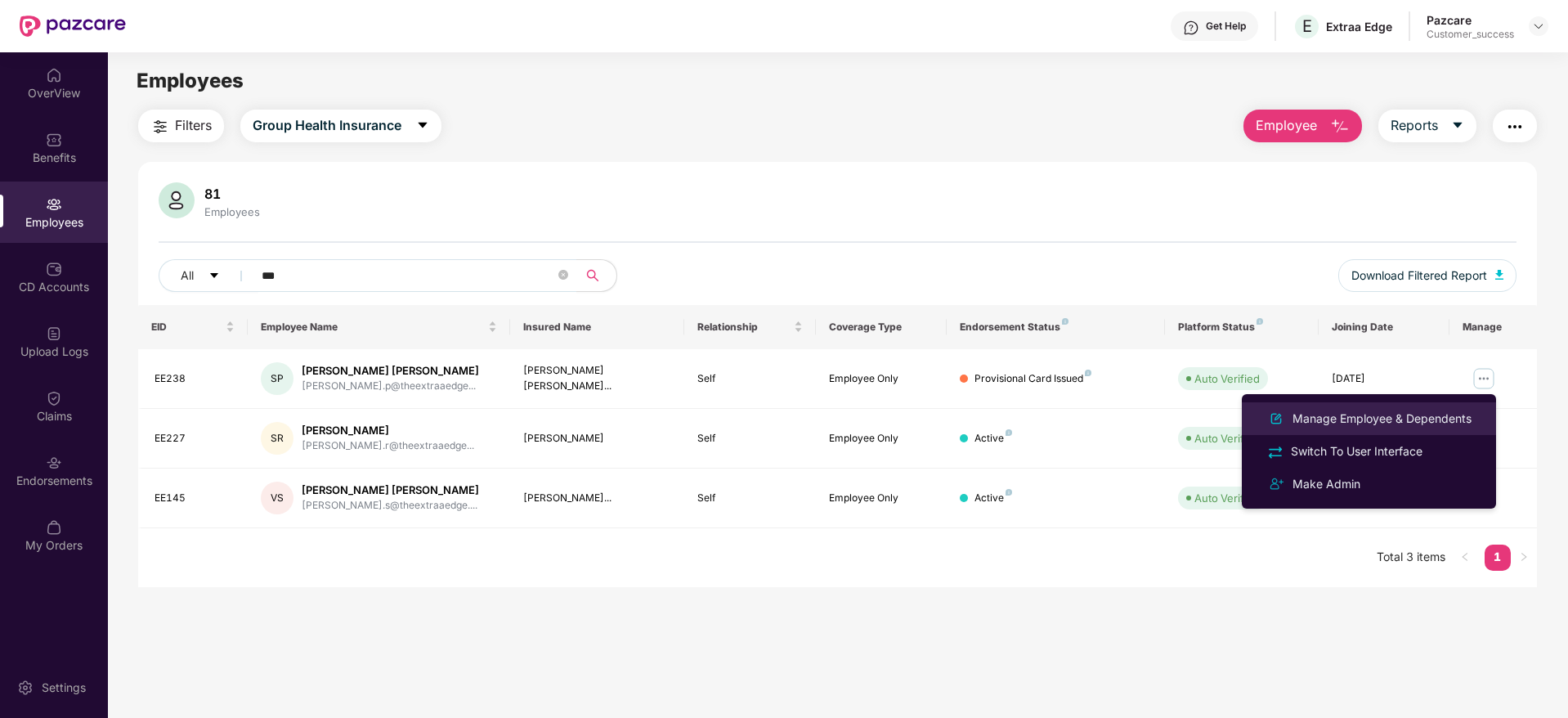
click at [1449, 423] on div "Manage Employee & Dependents" at bounding box center [1382, 418] width 186 height 18
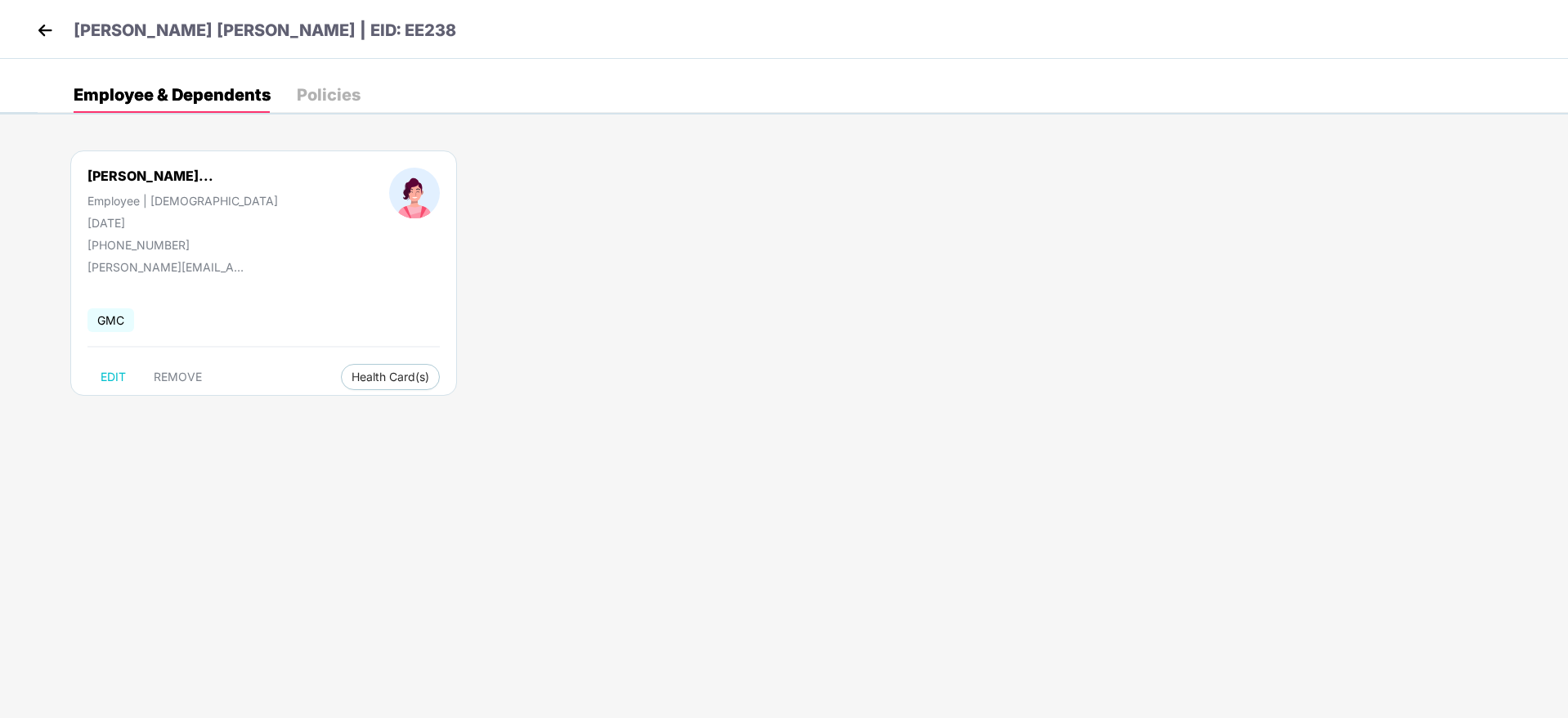
click at [122, 243] on div "[PHONE_NUMBER]" at bounding box center [183, 245] width 191 height 14
click at [161, 242] on div "[PHONE_NUMBER]" at bounding box center [183, 245] width 191 height 14
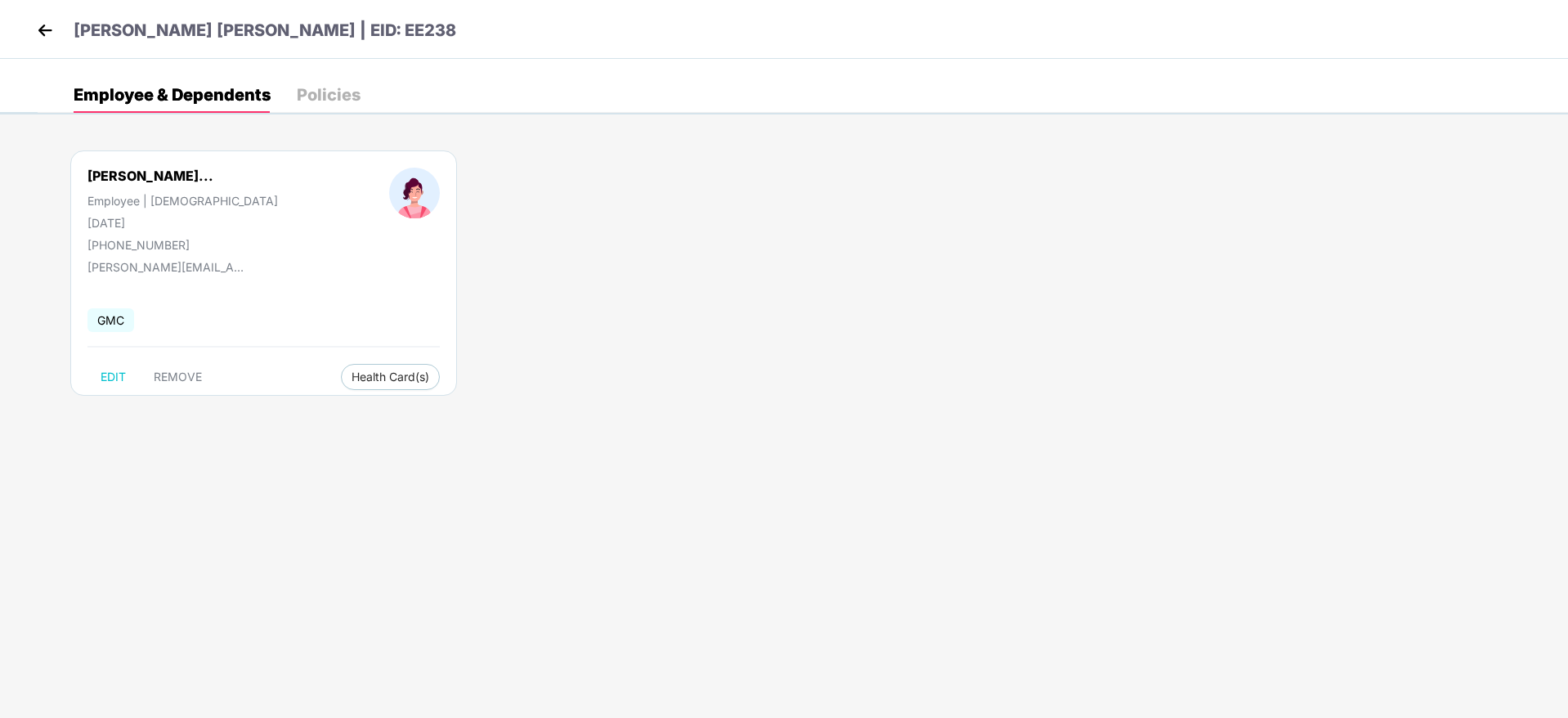
click at [161, 242] on div "[PHONE_NUMBER]" at bounding box center [183, 245] width 191 height 14
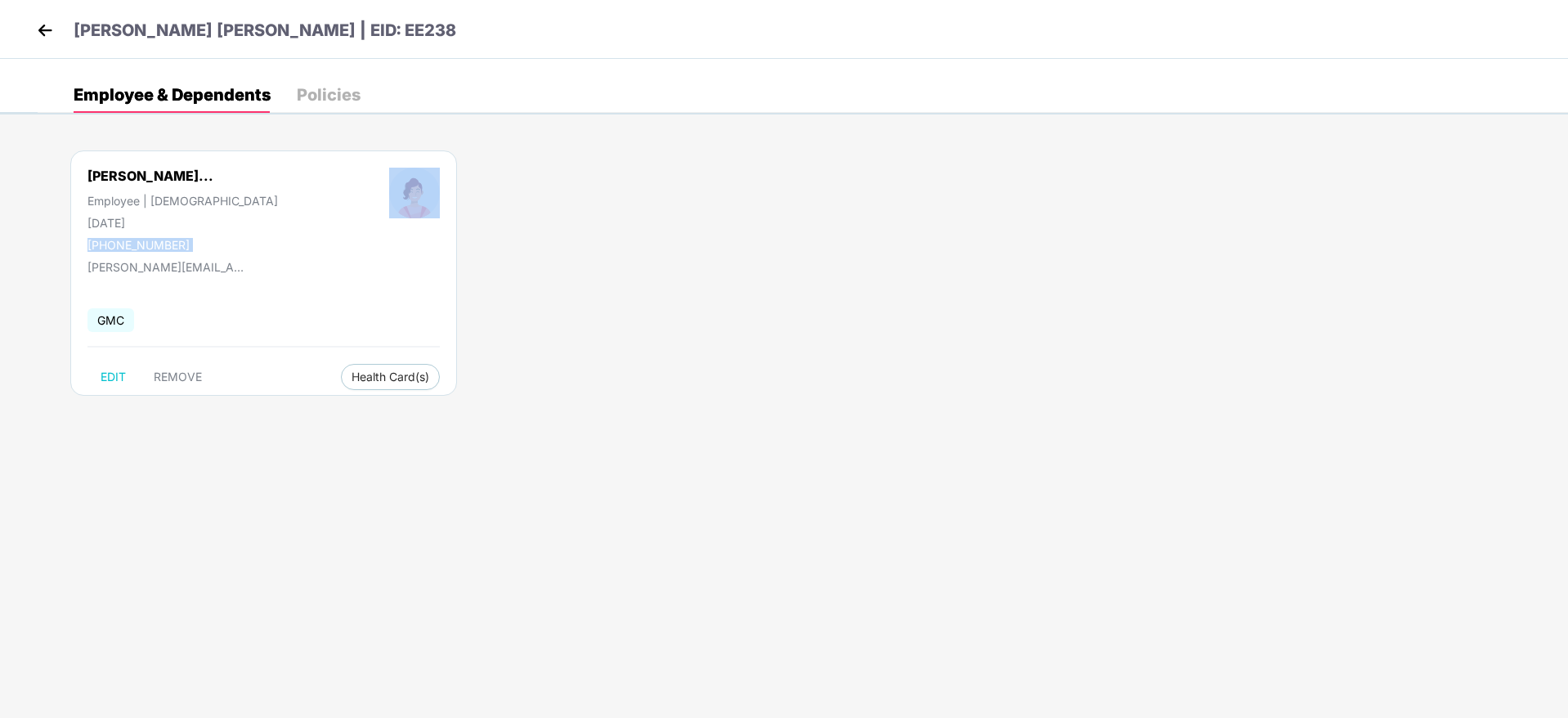
click at [161, 242] on div "[PHONE_NUMBER]" at bounding box center [183, 245] width 191 height 14
click at [193, 245] on div "[PHONE_NUMBER]" at bounding box center [183, 245] width 191 height 14
drag, startPoint x: 193, startPoint y: 245, endPoint x: 39, endPoint y: 179, distance: 167.5
click at [39, 179] on div "[PERSON_NAME]... Employee | [DEMOGRAPHIC_DATA] [DATE] [PHONE_NUMBER]" at bounding box center [183, 210] width 301 height 84
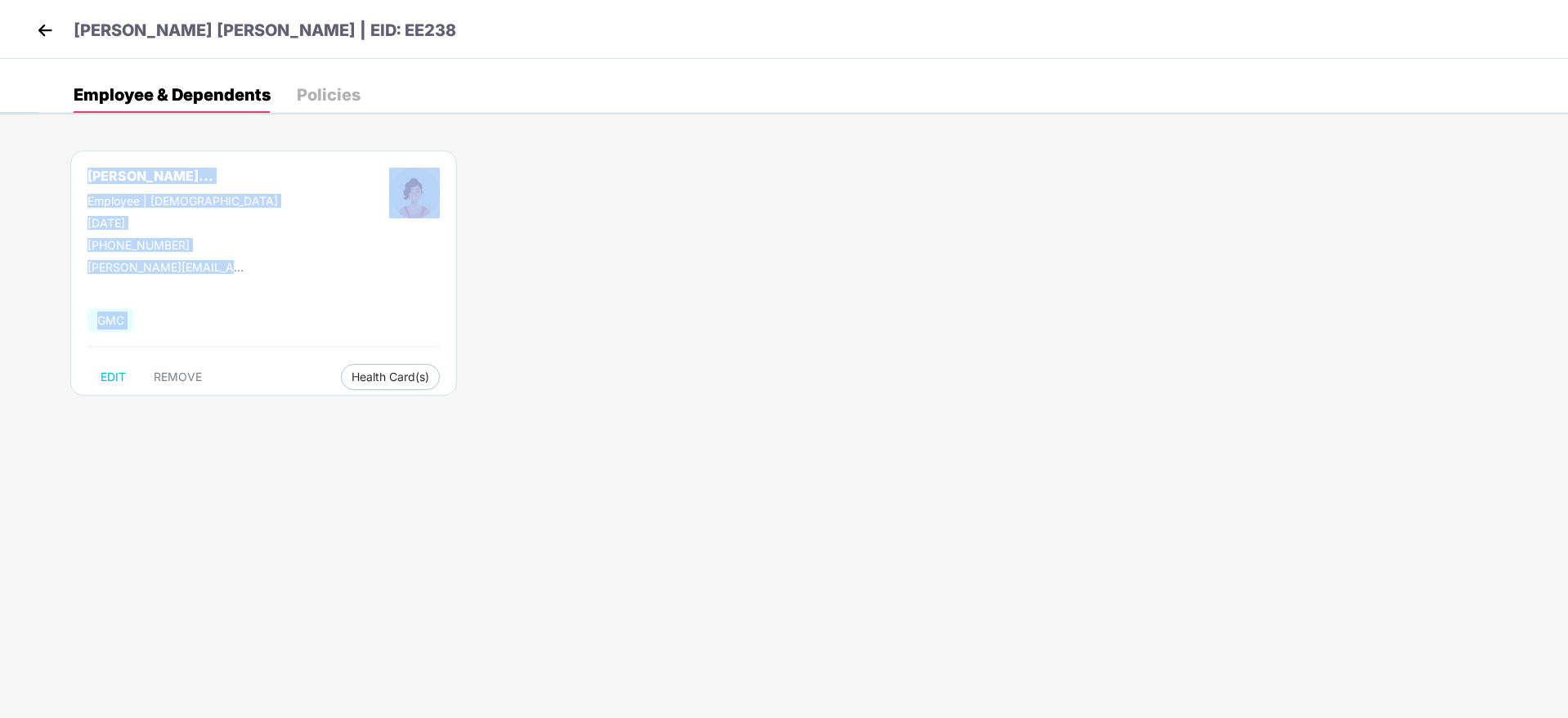
drag, startPoint x: 39, startPoint y: 179, endPoint x: 327, endPoint y: 346, distance: 332.9
click at [327, 346] on div "[PERSON_NAME]... Employee | [DEMOGRAPHIC_DATA] [DATE] [PHONE_NUMBER] [PERSON_NA…" at bounding box center [262, 274] width 386 height 246
click at [327, 346] on div at bounding box center [263, 347] width 352 height 2
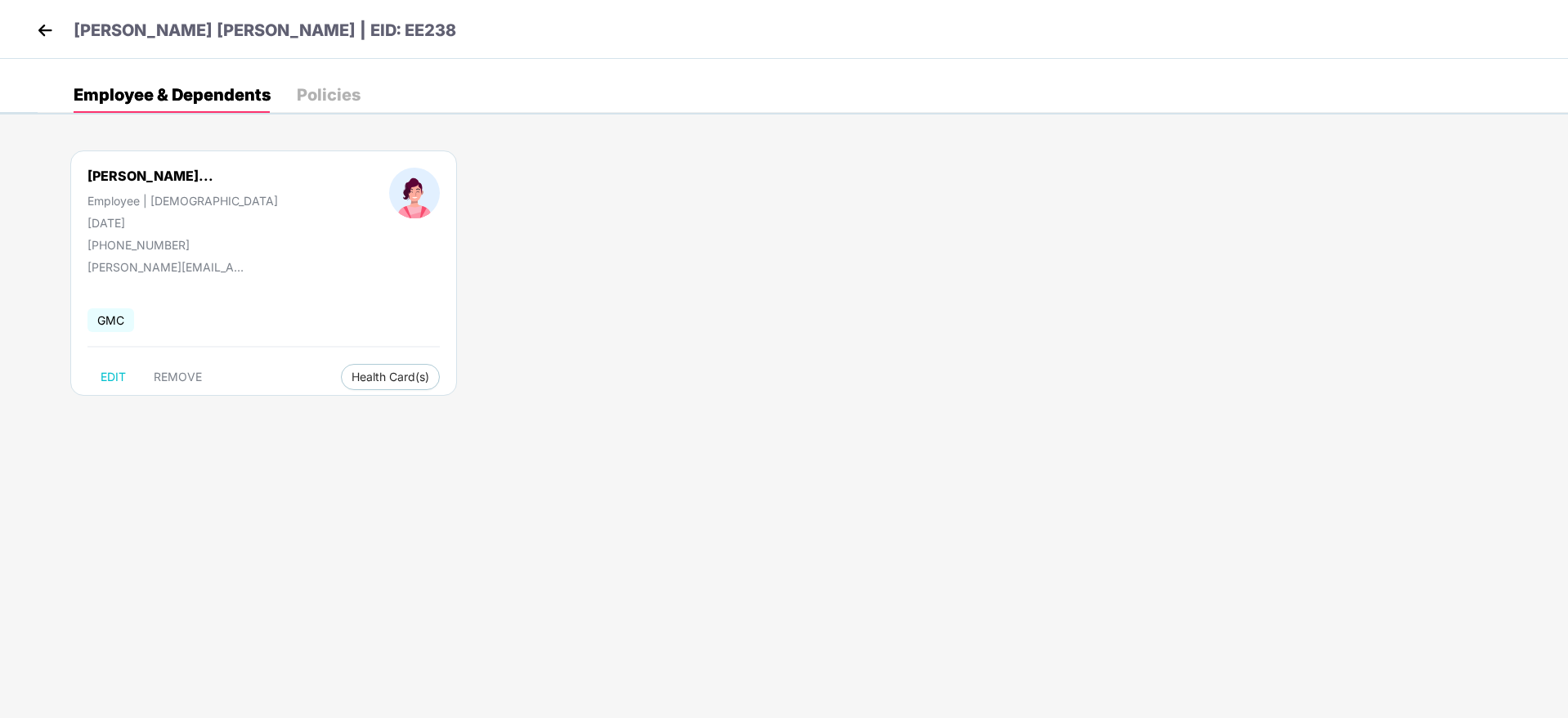
click at [140, 250] on div "[PHONE_NUMBER]" at bounding box center [183, 245] width 191 height 14
click at [105, 246] on div "[PHONE_NUMBER]" at bounding box center [183, 245] width 191 height 14
click at [165, 248] on div "[PHONE_NUMBER]" at bounding box center [183, 245] width 191 height 14
click at [154, 244] on div "[PHONE_NUMBER]" at bounding box center [183, 245] width 191 height 14
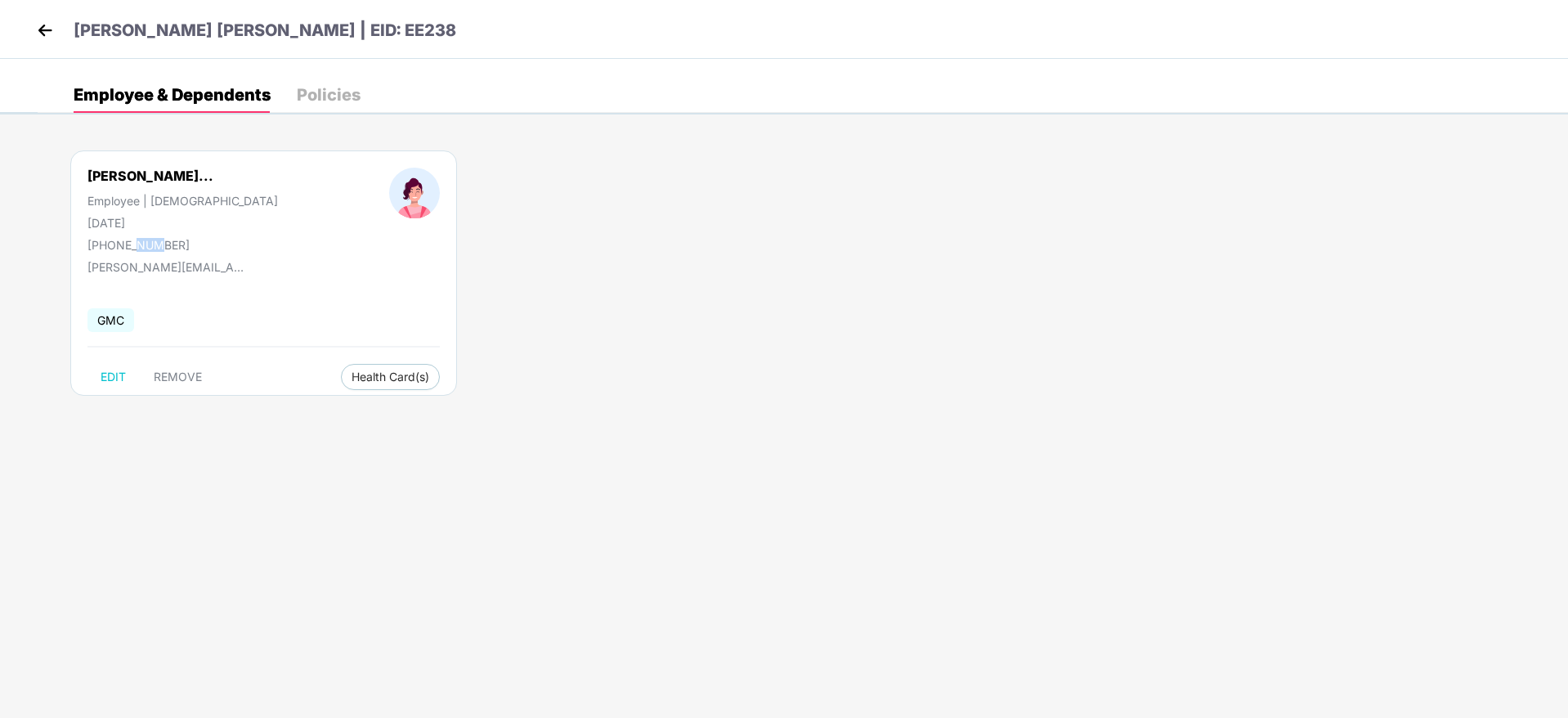
drag, startPoint x: 154, startPoint y: 244, endPoint x: 138, endPoint y: 244, distance: 16.0
click at [138, 244] on div "[PHONE_NUMBER]" at bounding box center [183, 245] width 191 height 14
drag, startPoint x: 206, startPoint y: 247, endPoint x: 93, endPoint y: 243, distance: 113.1
click at [93, 243] on div "[PHONE_NUMBER]" at bounding box center [183, 245] width 191 height 14
click at [157, 246] on div "[PHONE_NUMBER]" at bounding box center [183, 245] width 191 height 14
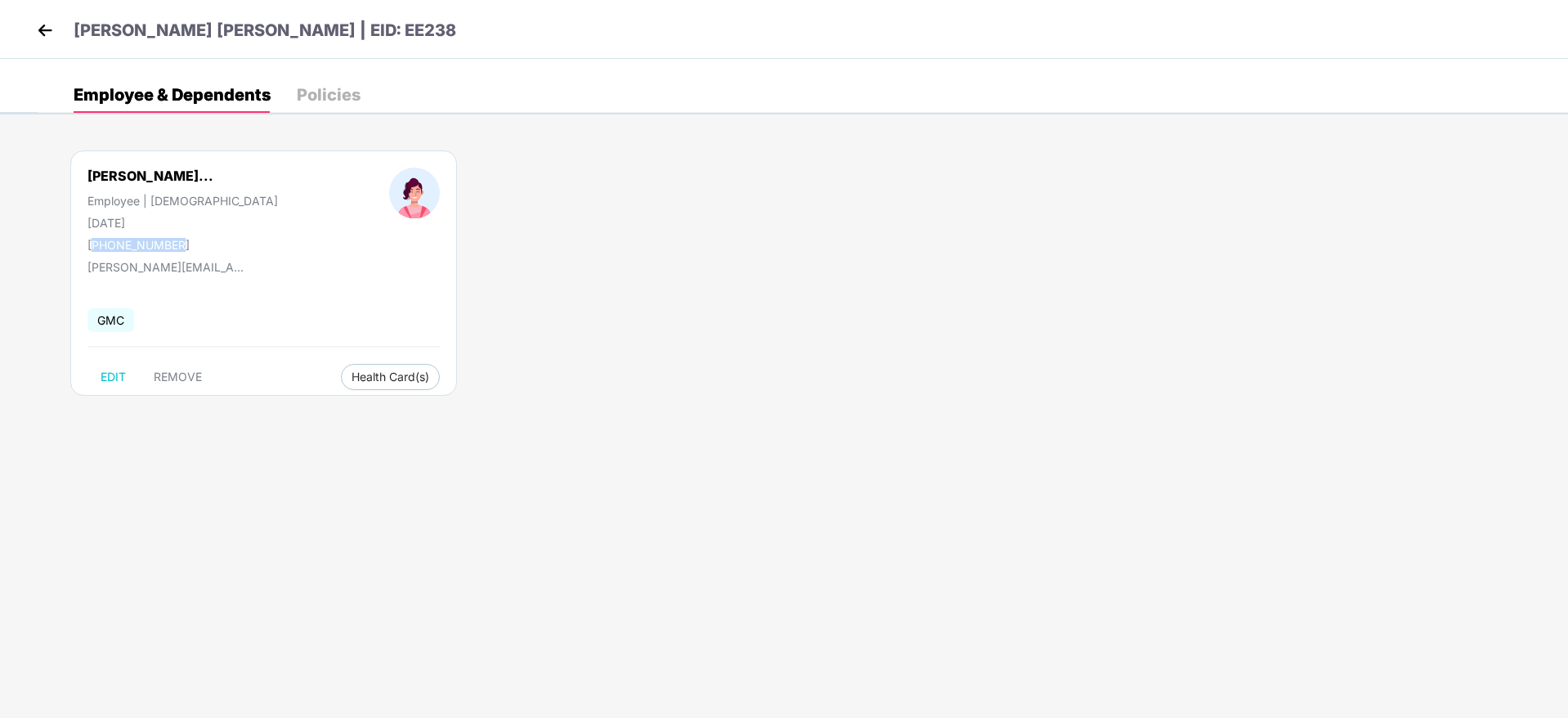
click at [157, 246] on div "[PHONE_NUMBER]" at bounding box center [183, 245] width 191 height 14
click at [38, 19] on img at bounding box center [45, 30] width 25 height 25
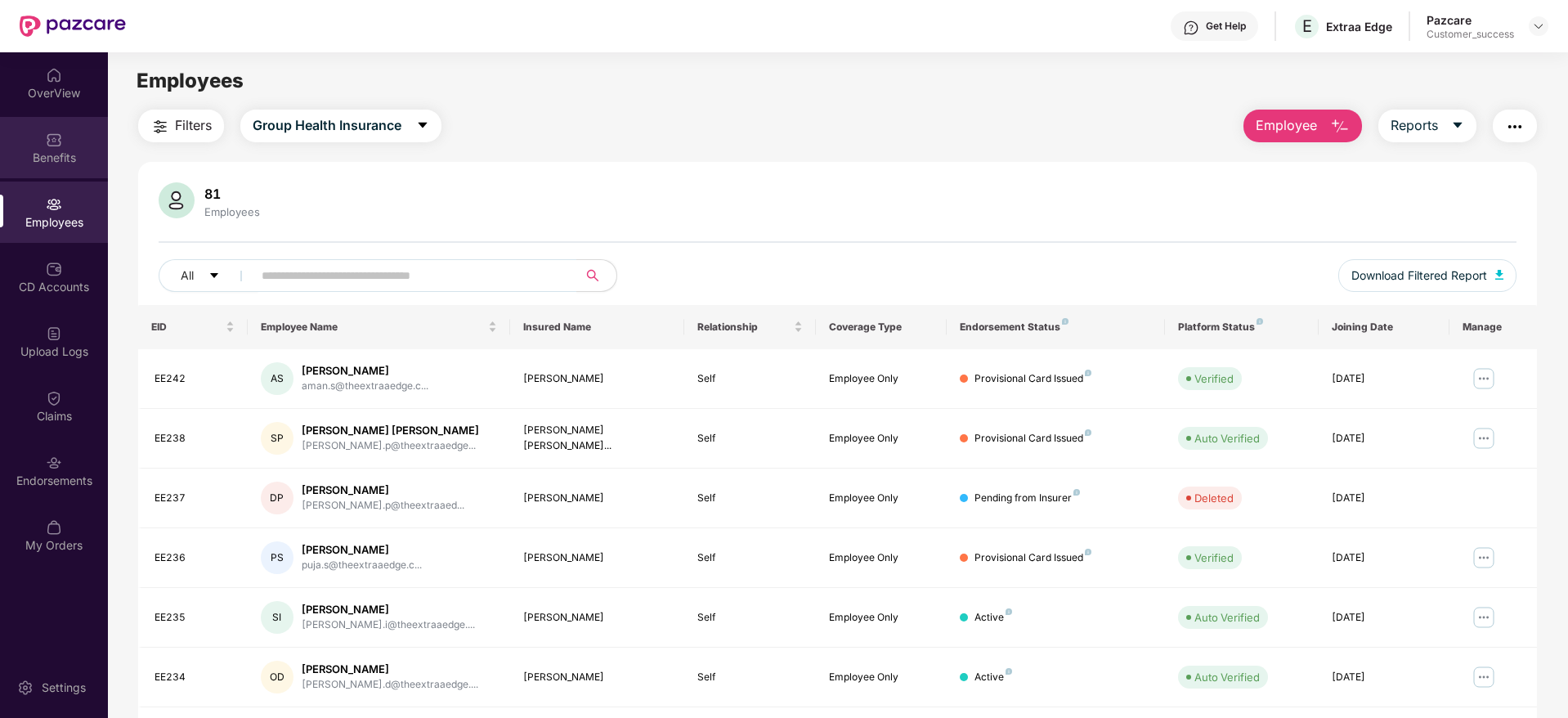
click at [41, 138] on div "Benefits" at bounding box center [54, 147] width 108 height 61
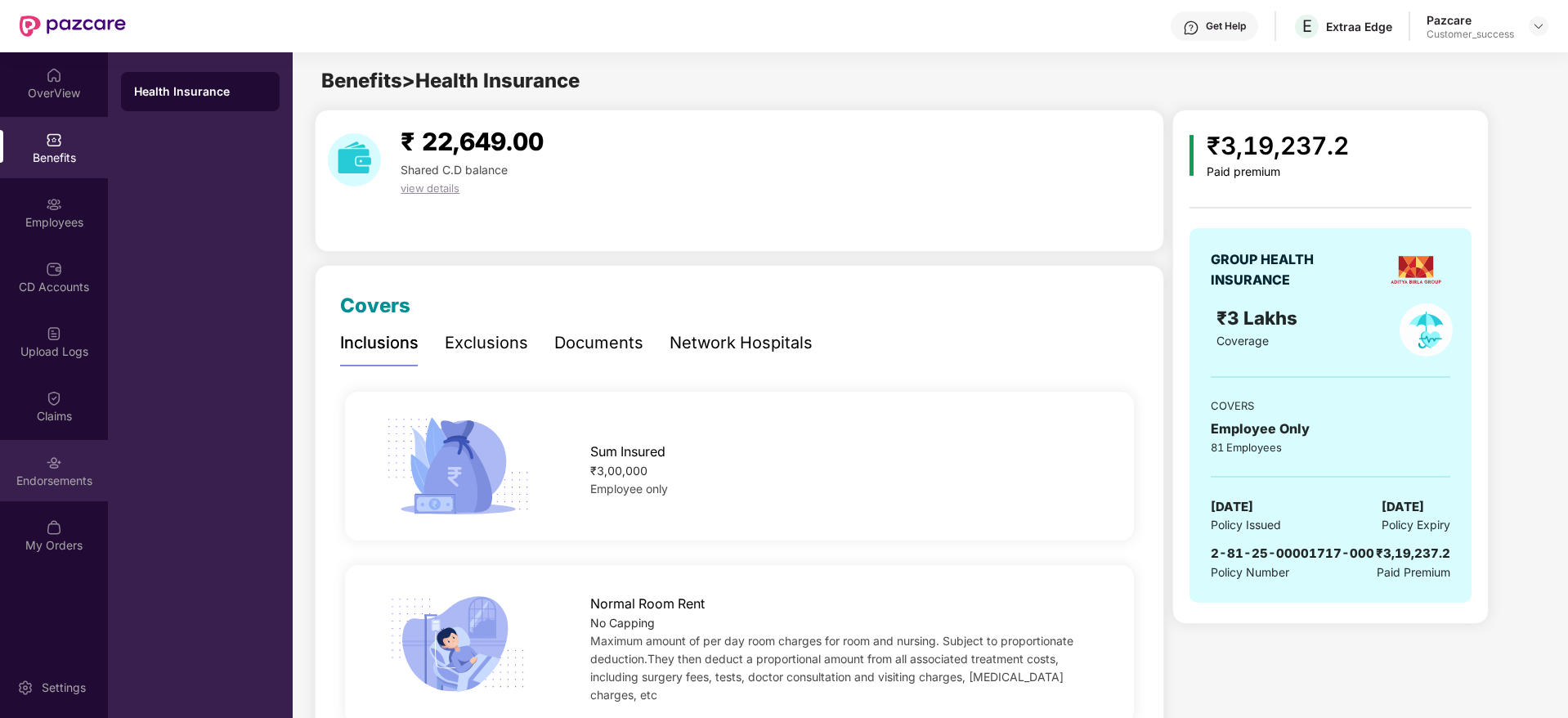
click at [48, 440] on div "Endorsements" at bounding box center [54, 470] width 108 height 61
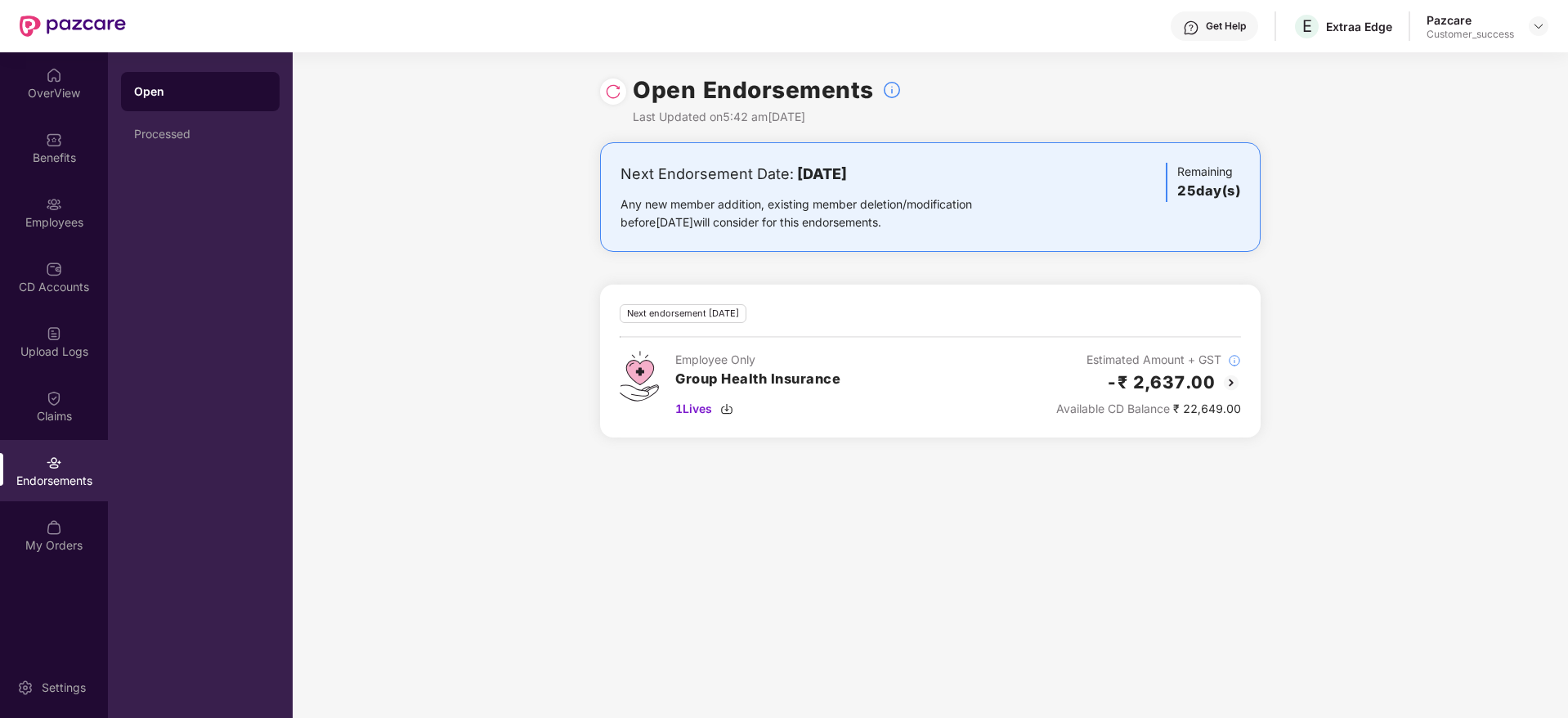
drag, startPoint x: 759, startPoint y: 180, endPoint x: 1042, endPoint y: 220, distance: 285.8
click at [1042, 220] on div "Next Endorsement Date: [DATE] Any new member addition, existing member deletion…" at bounding box center [930, 197] width 620 height 69
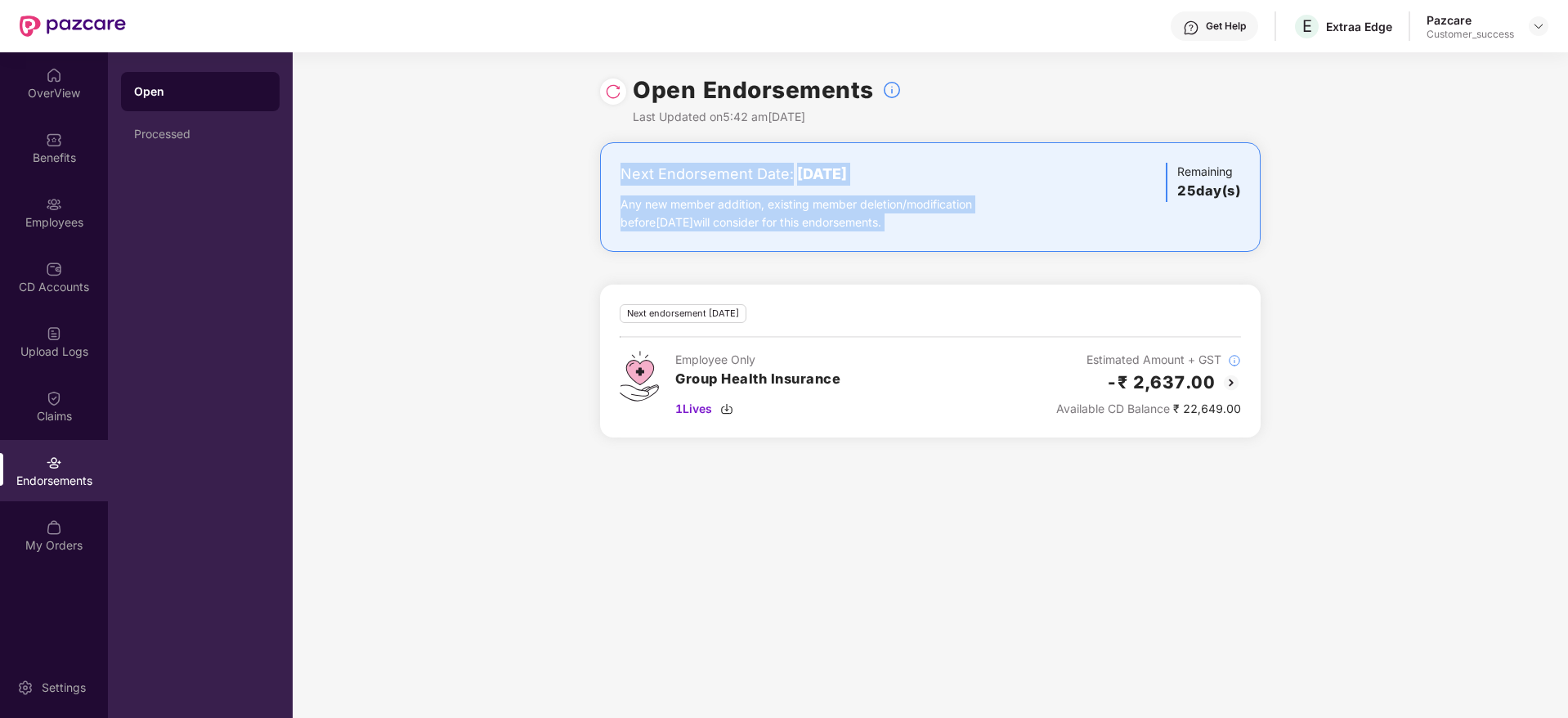
drag, startPoint x: 1042, startPoint y: 220, endPoint x: 621, endPoint y: 149, distance: 426.9
click at [621, 149] on div "Next Endorsement Date: [DATE] Any new member addition, existing member deletion…" at bounding box center [930, 197] width 661 height 110
drag, startPoint x: 621, startPoint y: 149, endPoint x: 997, endPoint y: 244, distance: 387.8
click at [997, 244] on div "Next Endorsement Date: [DATE] Any new member addition, existing member deletion…" at bounding box center [930, 197] width 661 height 110
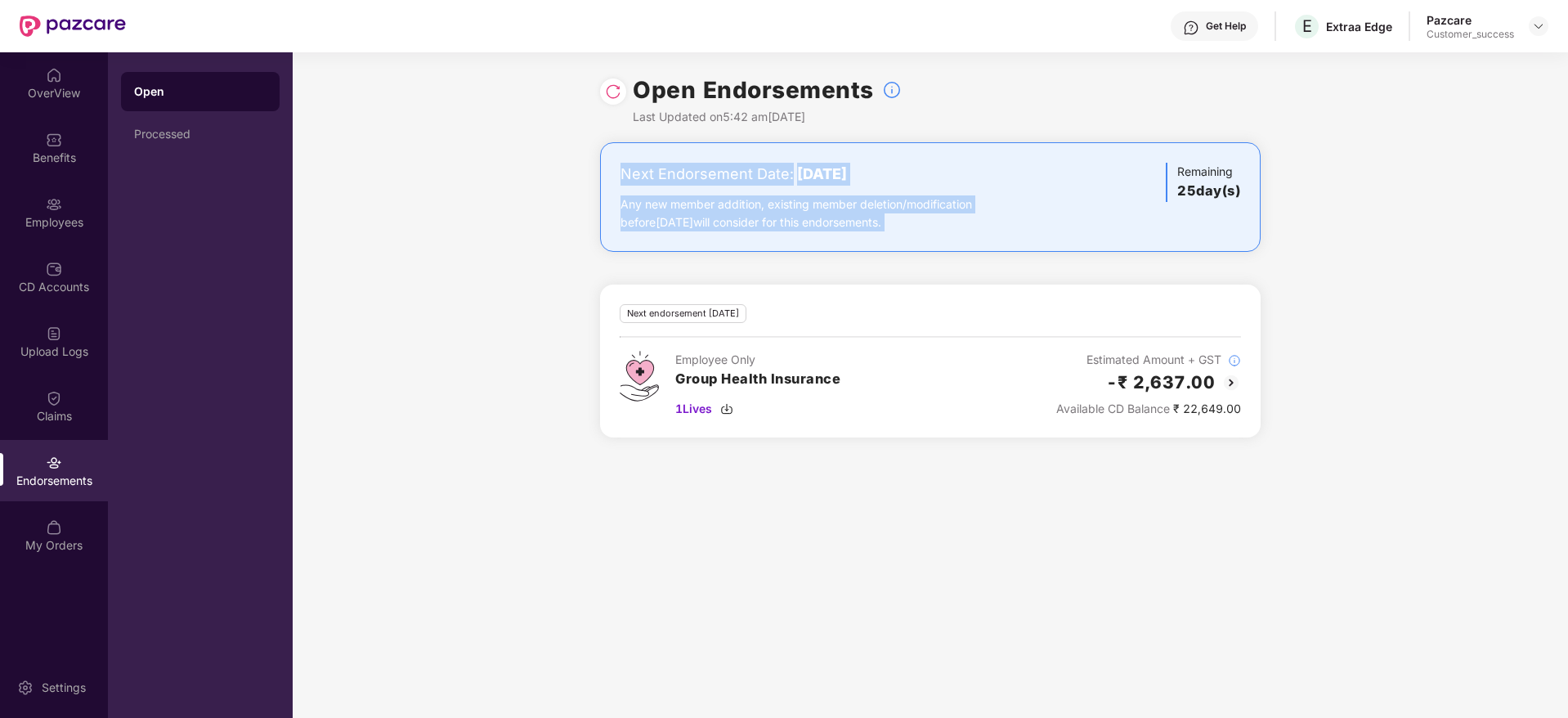
click at [997, 244] on div "Next Endorsement Date: [DATE] Any new member addition, existing member deletion…" at bounding box center [930, 197] width 661 height 110
